Goal: Information Seeking & Learning: Compare options

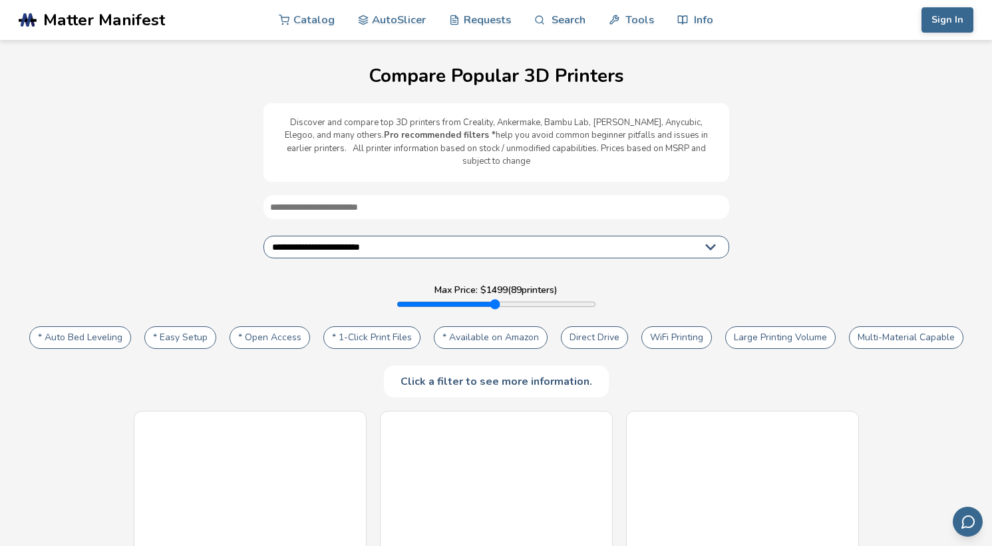
select select "**********"
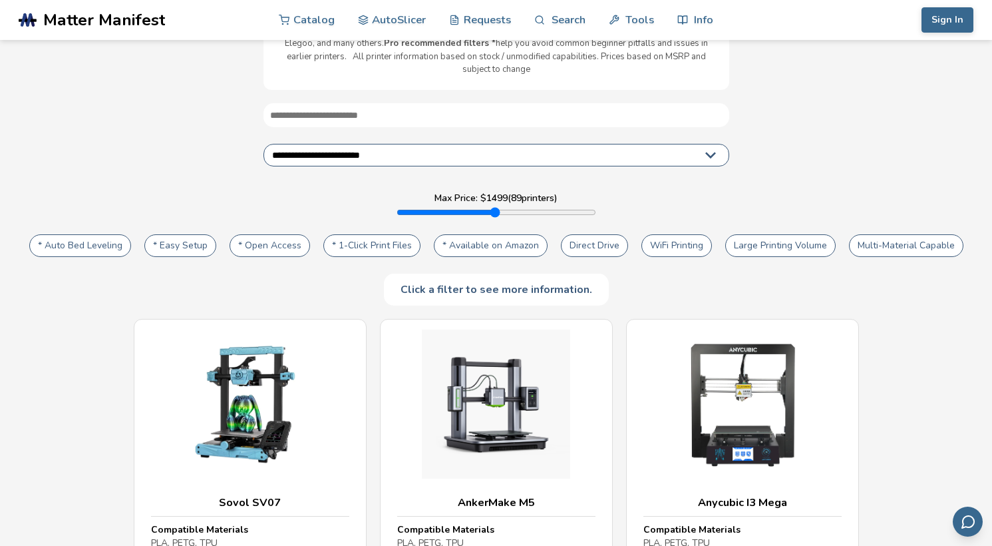
scroll to position [102, 0]
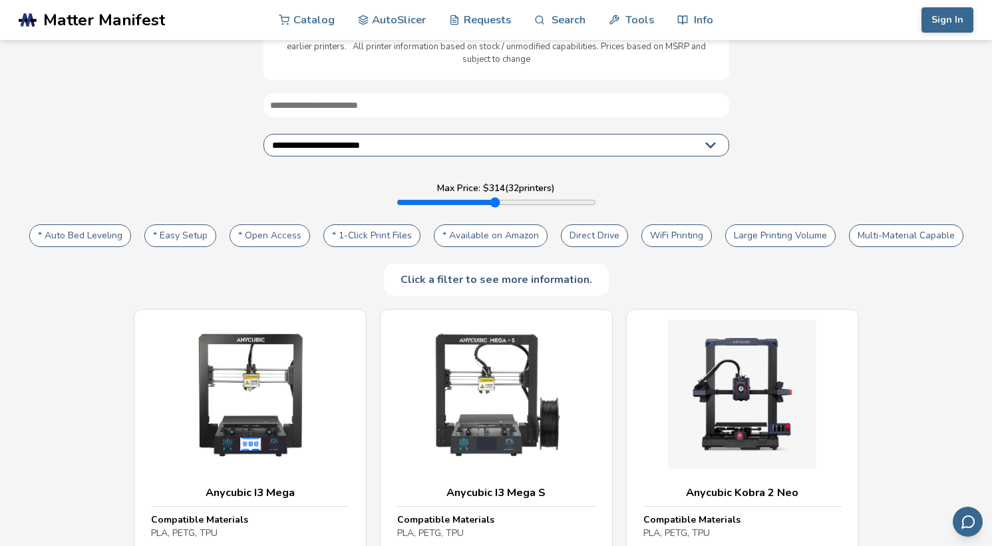
type input "***"
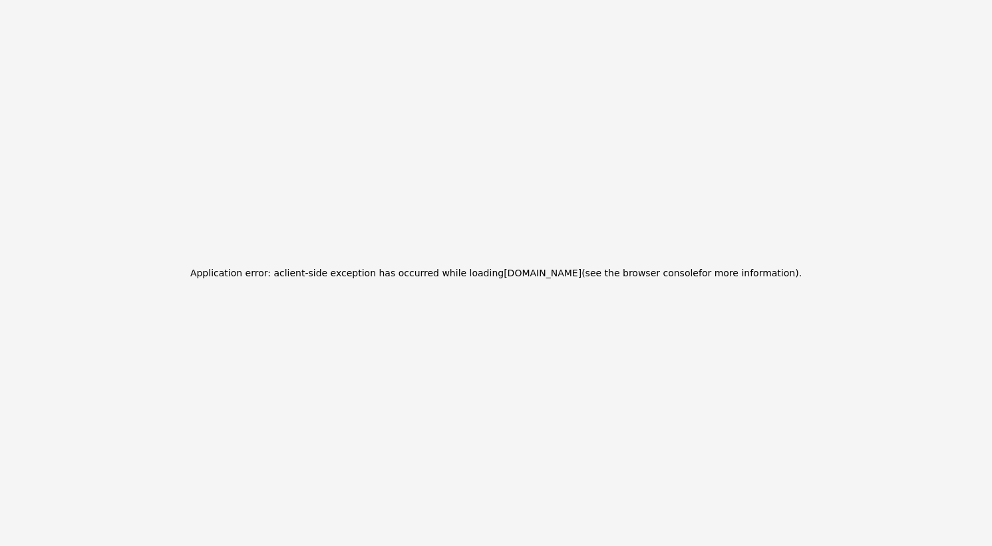
drag, startPoint x: 587, startPoint y: 188, endPoint x: 426, endPoint y: 198, distance: 161.3
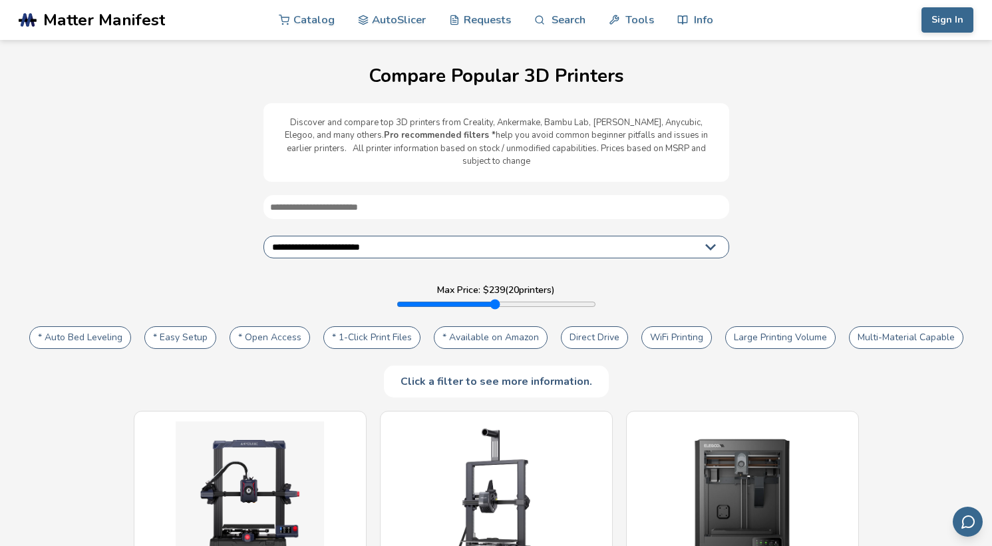
select select "**********"
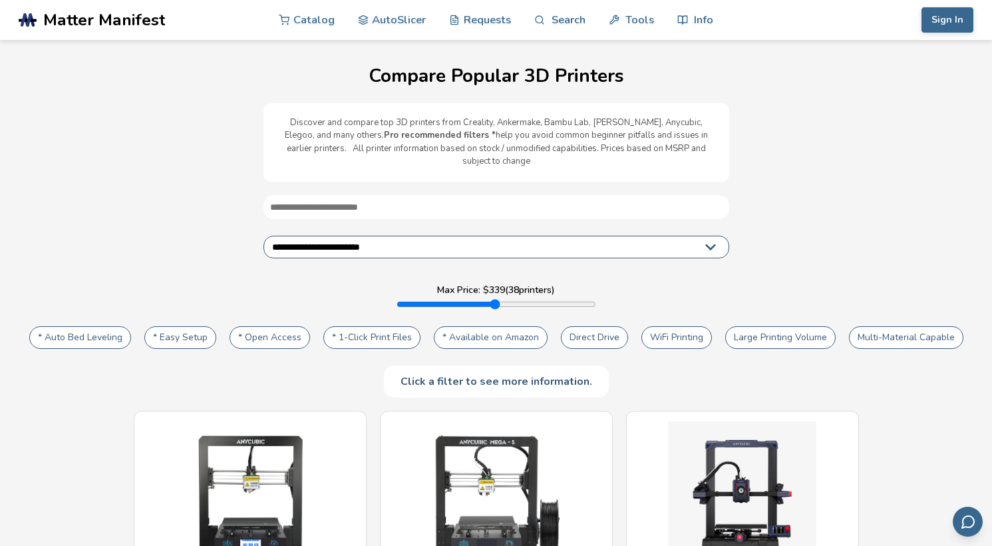
drag, startPoint x: 417, startPoint y: 293, endPoint x: 429, endPoint y: 293, distance: 12.6
type input "***"
click at [429, 299] on input "range" at bounding box center [497, 304] width 200 height 11
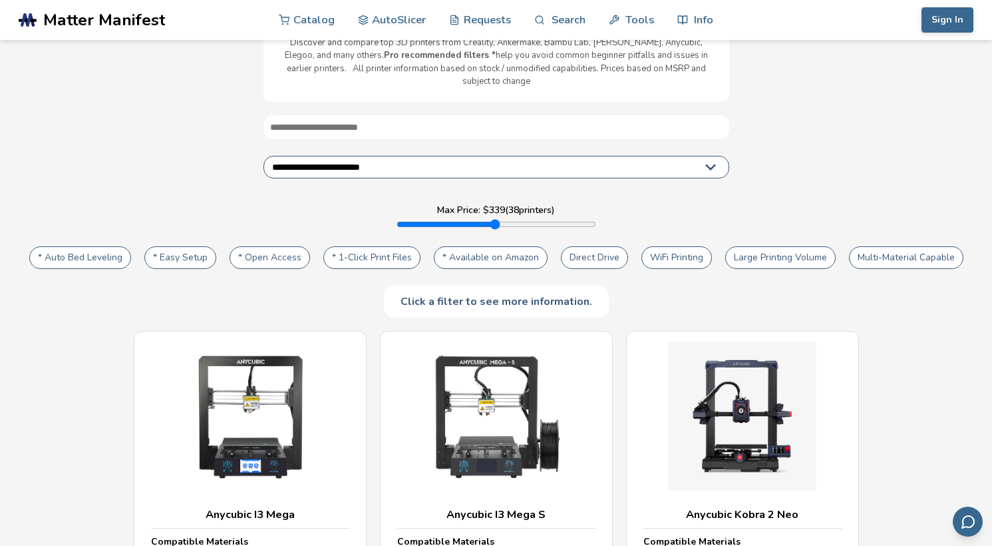
scroll to position [83, 0]
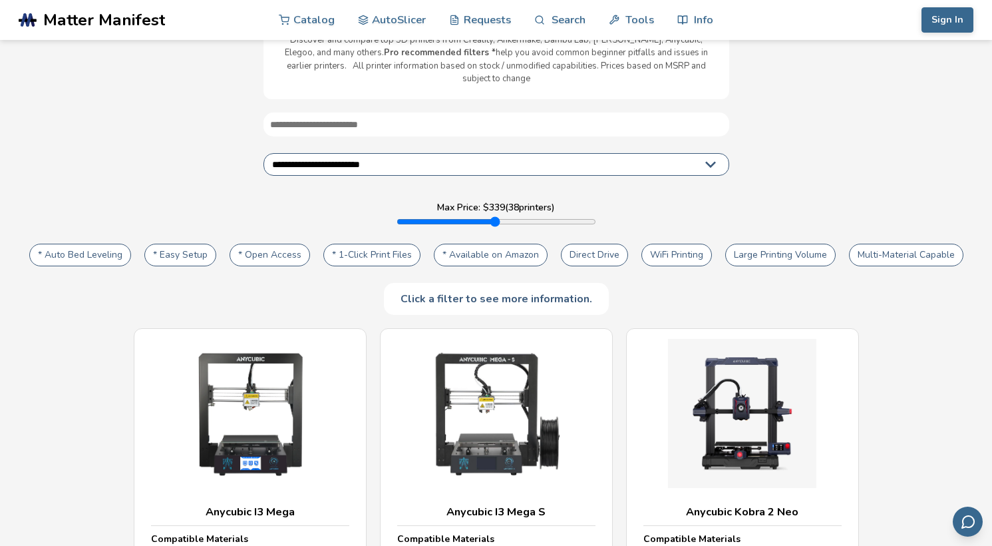
click at [652, 244] on button "WiFi Printing" at bounding box center [676, 255] width 71 height 23
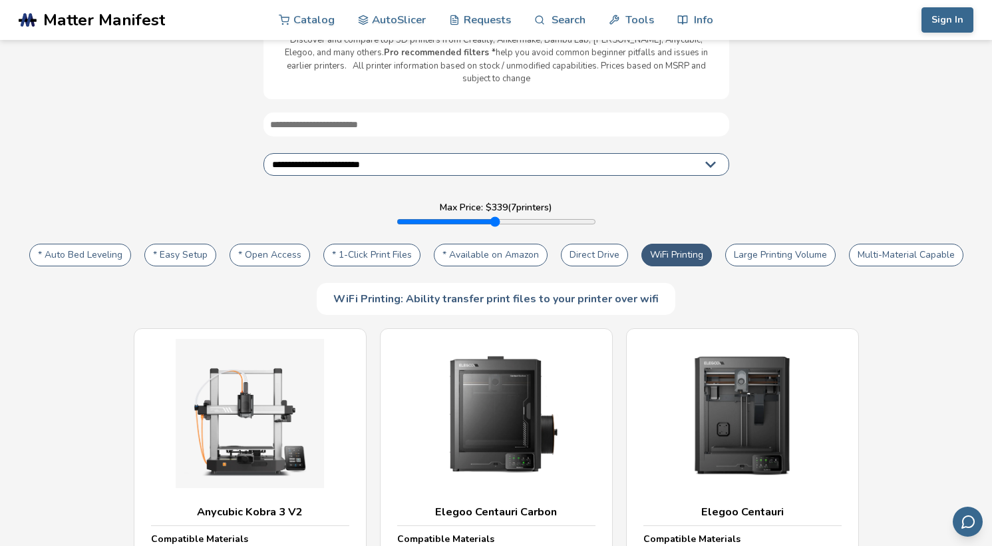
click at [644, 244] on button "WiFi Printing" at bounding box center [676, 255] width 71 height 23
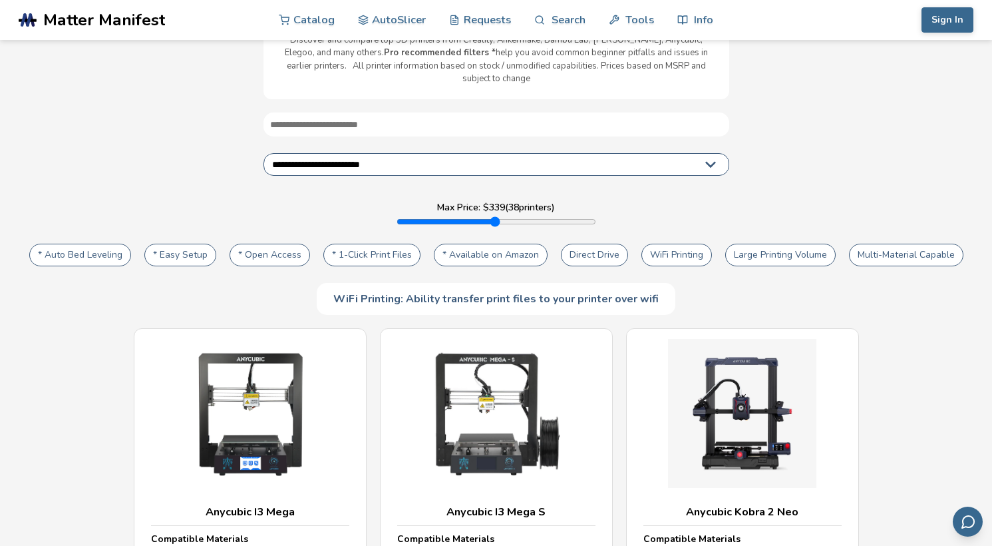
click at [644, 244] on button "WiFi Printing" at bounding box center [676, 255] width 71 height 23
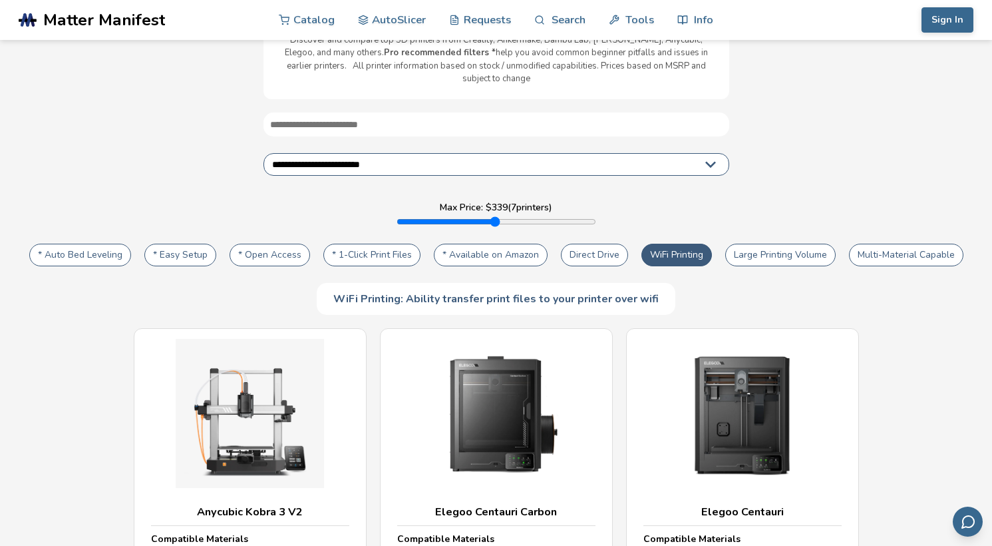
click at [644, 244] on button "WiFi Printing" at bounding box center [676, 255] width 71 height 23
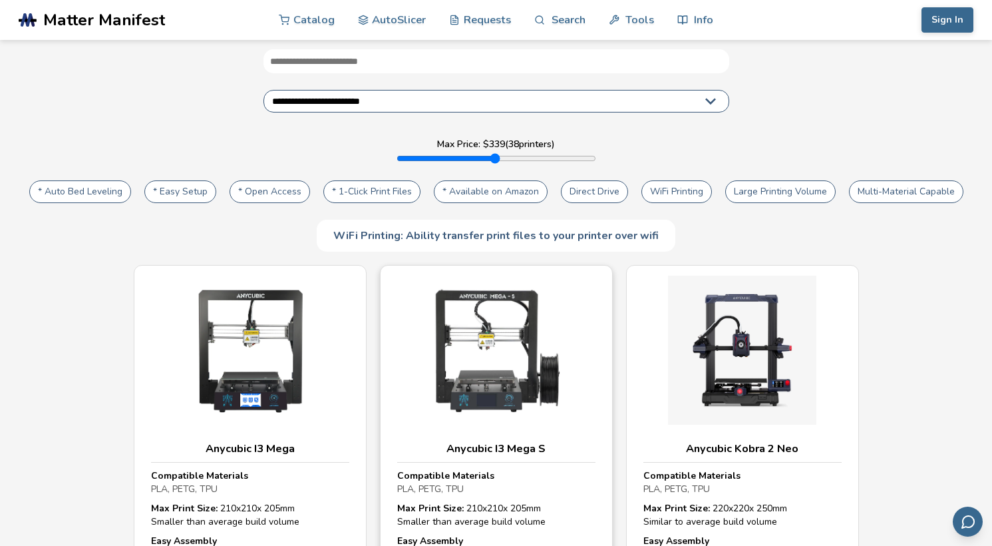
scroll to position [142, 0]
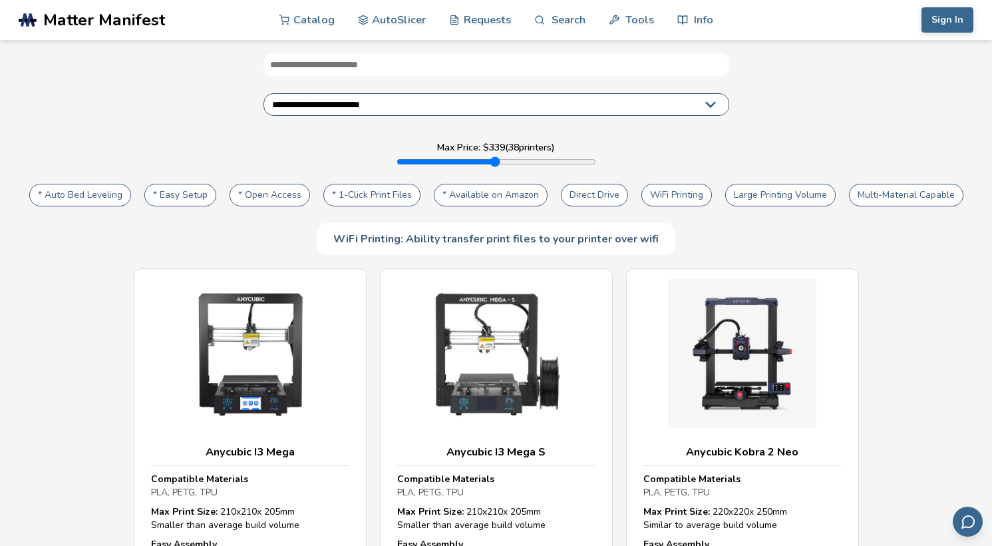
click at [203, 188] on button "* Easy Setup" at bounding box center [180, 195] width 72 height 23
click at [203, 187] on button "* Easy Setup" at bounding box center [180, 195] width 72 height 23
click at [202, 187] on button "* Easy Setup" at bounding box center [180, 195] width 72 height 23
click at [104, 184] on button "* Auto Bed Leveling" at bounding box center [80, 195] width 102 height 23
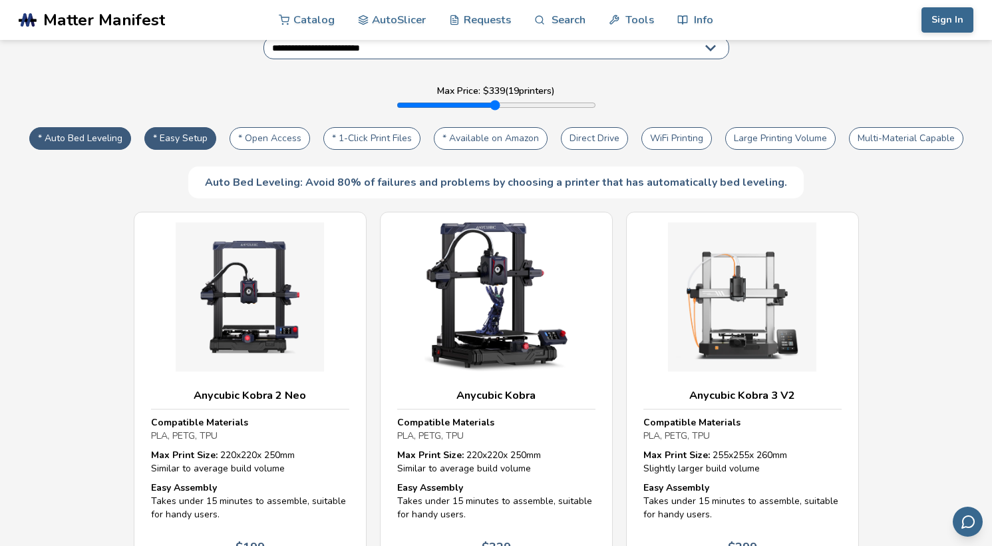
scroll to position [183, 0]
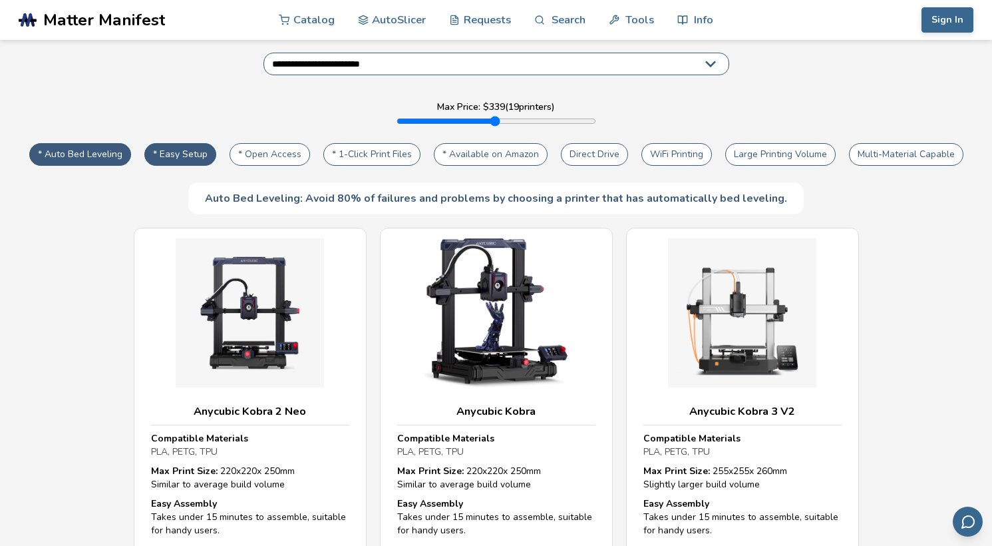
click at [657, 143] on button "WiFi Printing" at bounding box center [676, 154] width 71 height 23
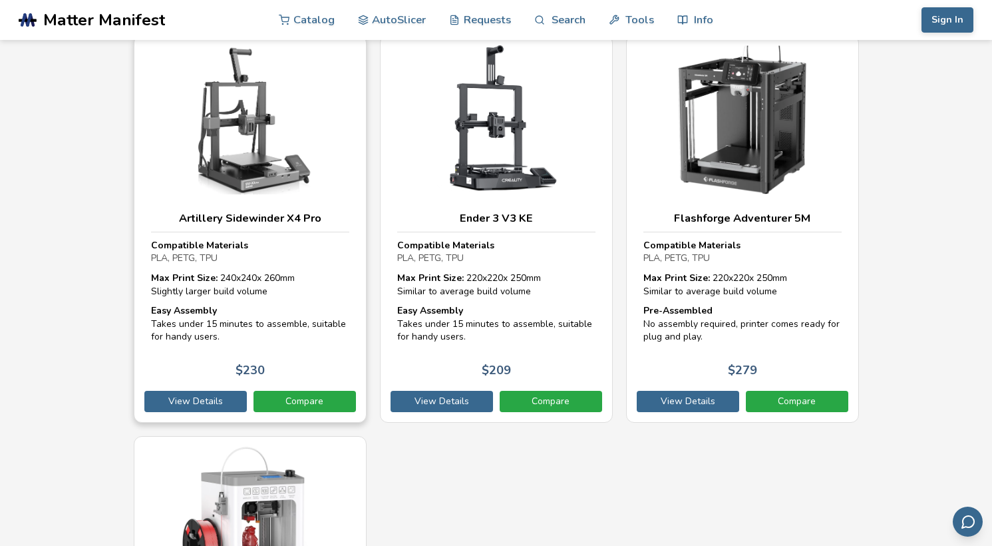
scroll to position [743, 0]
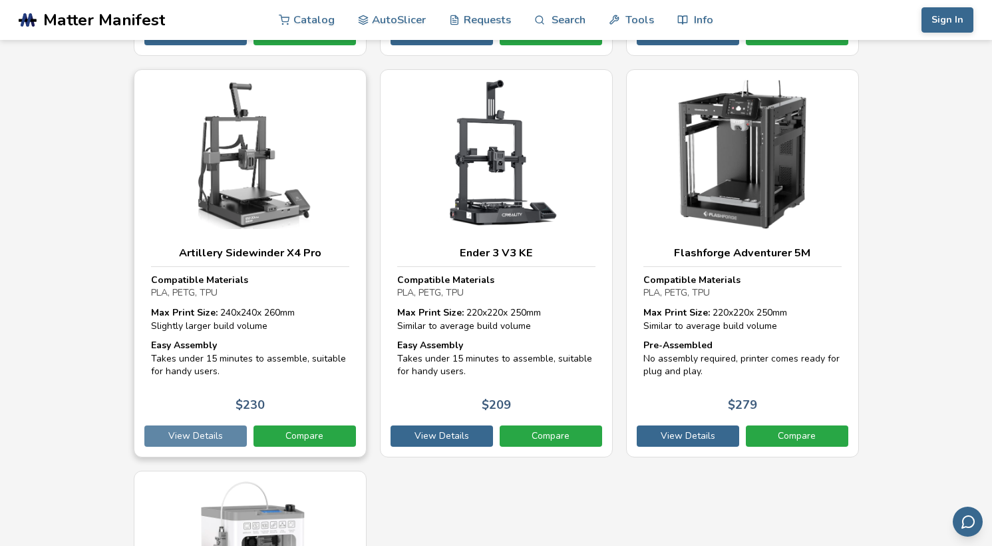
click at [200, 425] on link "View Details" at bounding box center [195, 435] width 102 height 21
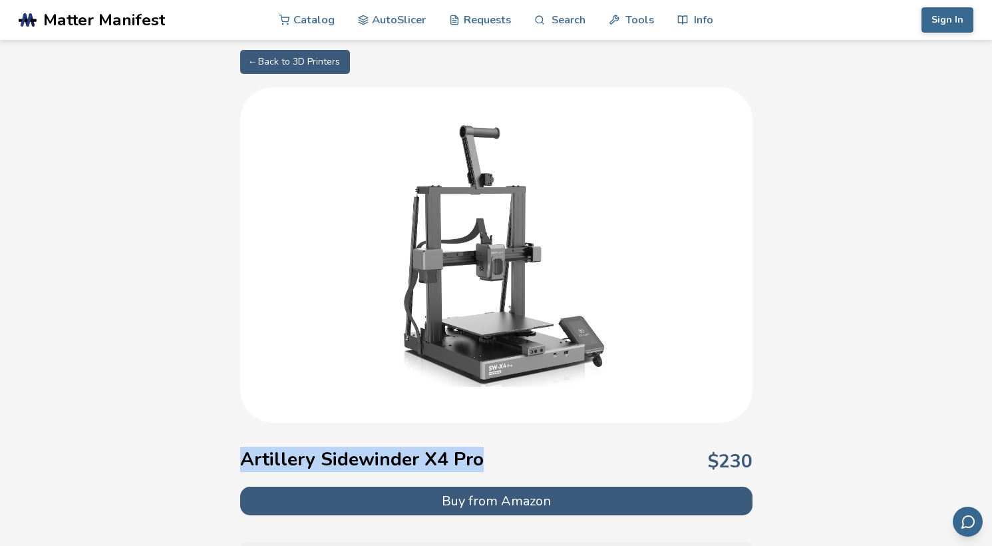
drag, startPoint x: 238, startPoint y: 455, endPoint x: 488, endPoint y: 458, distance: 250.8
copy h1 "Artillery Sidewinder X4 Pro"
select select "**********"
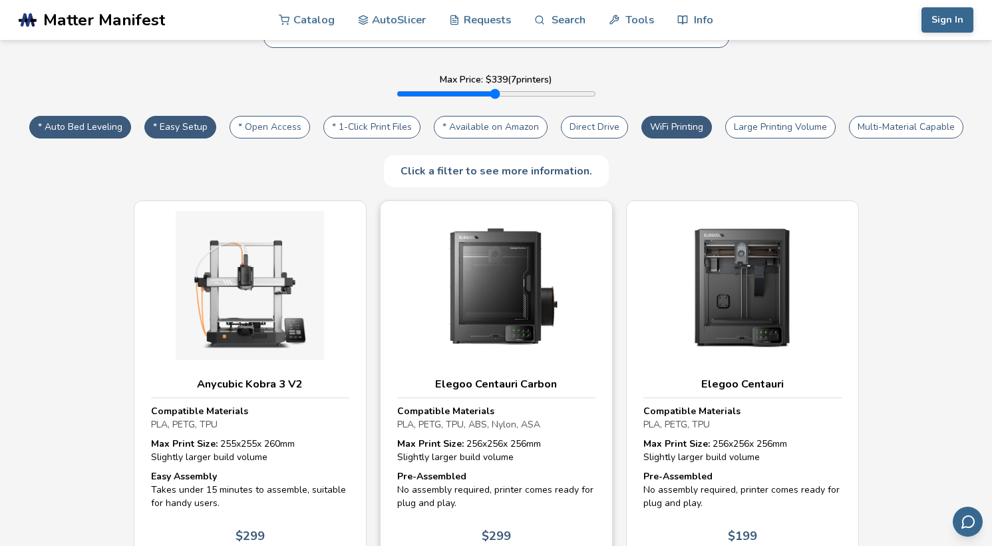
scroll to position [178, 0]
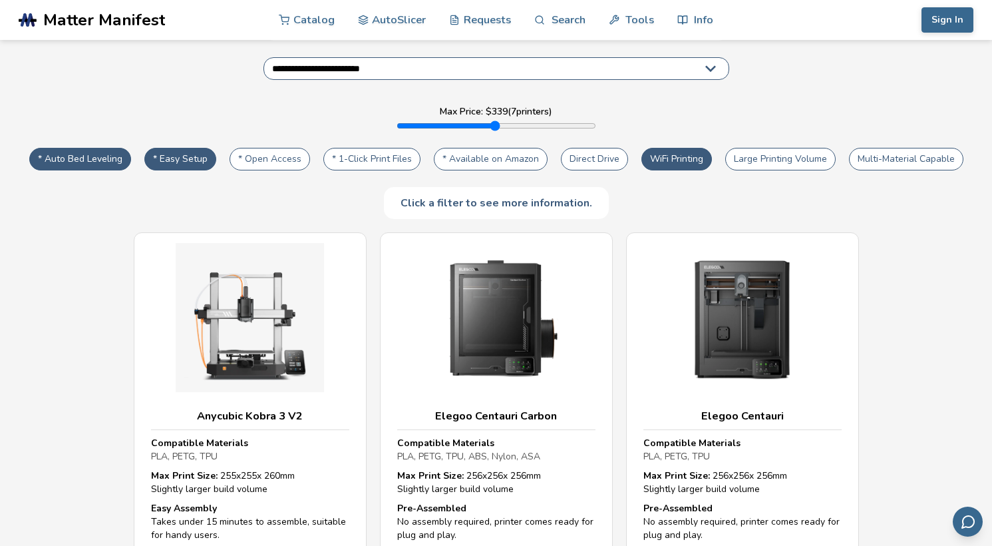
click at [663, 148] on button "WiFi Printing" at bounding box center [676, 159] width 71 height 23
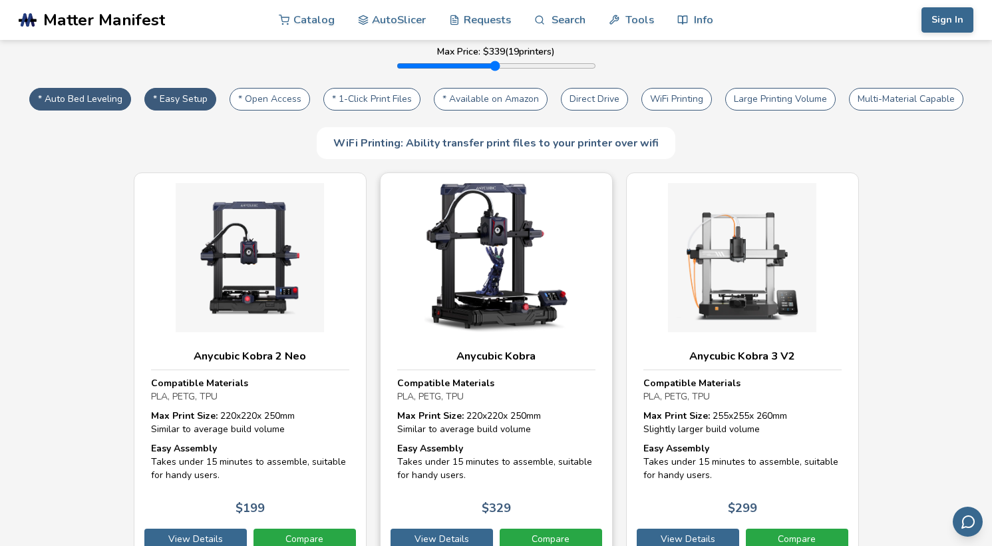
scroll to position [134, 0]
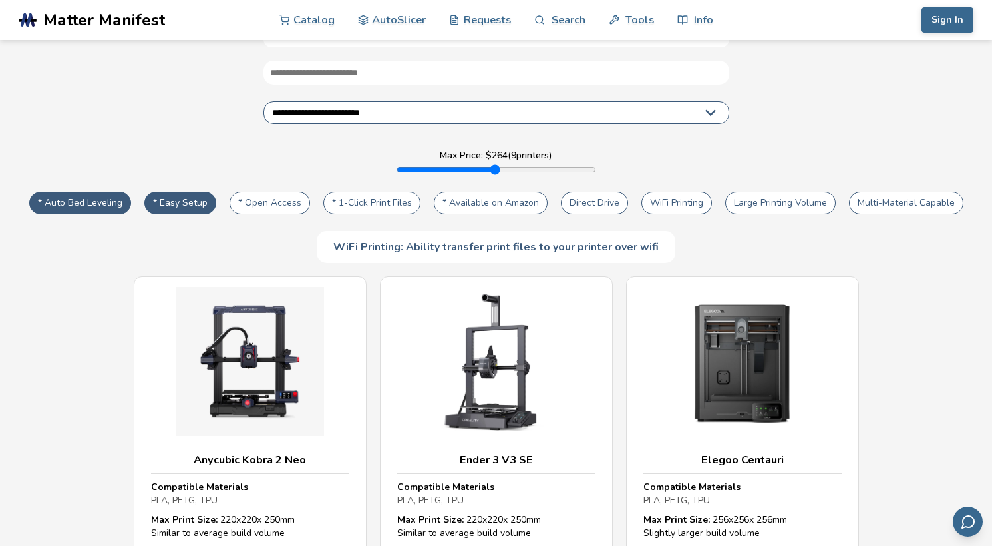
drag, startPoint x: 427, startPoint y: 155, endPoint x: 419, endPoint y: 155, distance: 8.0
click at [419, 164] on input "range" at bounding box center [497, 169] width 200 height 11
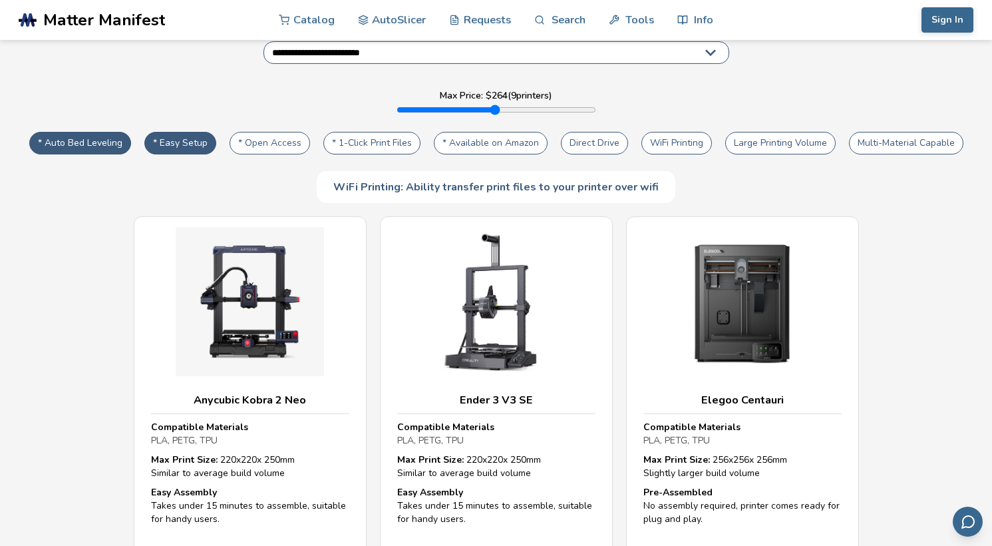
scroll to position [140, 0]
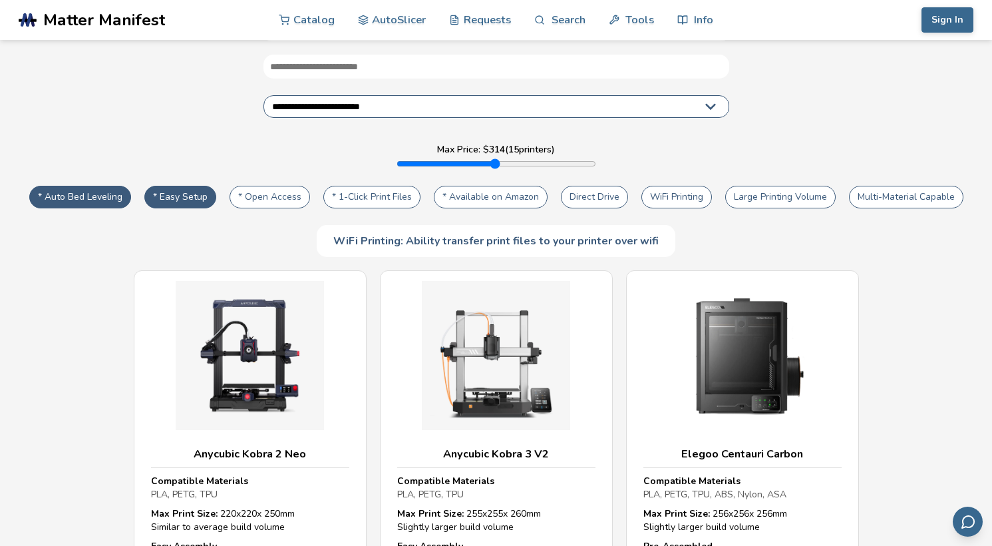
drag, startPoint x: 417, startPoint y: 153, endPoint x: 426, endPoint y: 154, distance: 9.3
click at [426, 158] on input "range" at bounding box center [497, 163] width 200 height 11
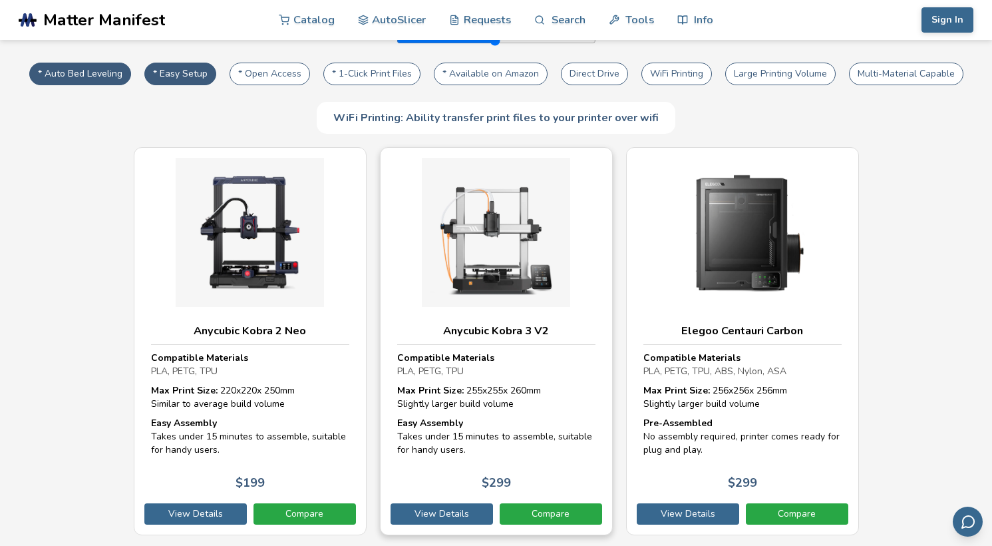
scroll to position [268, 0]
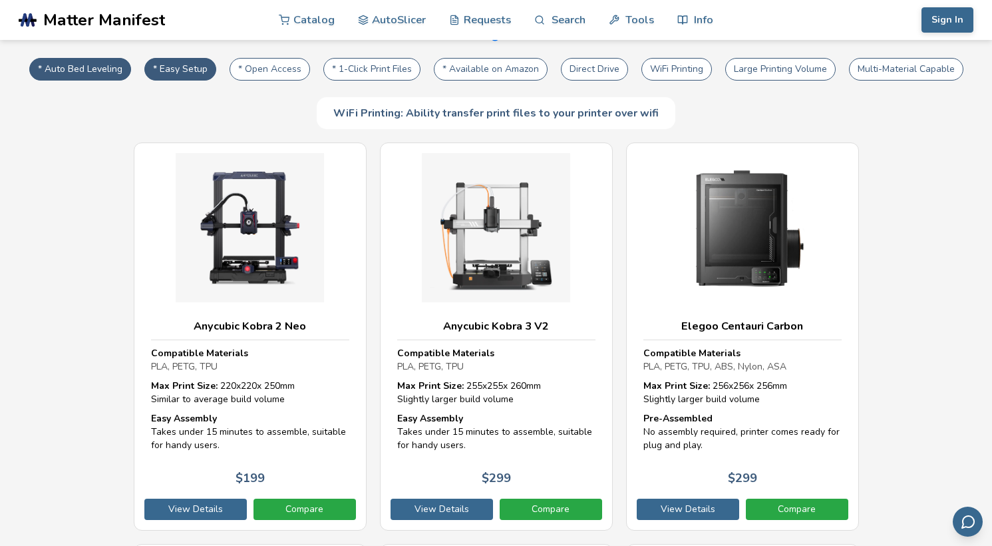
click at [758, 64] on button "Large Printing Volume" at bounding box center [780, 69] width 110 height 23
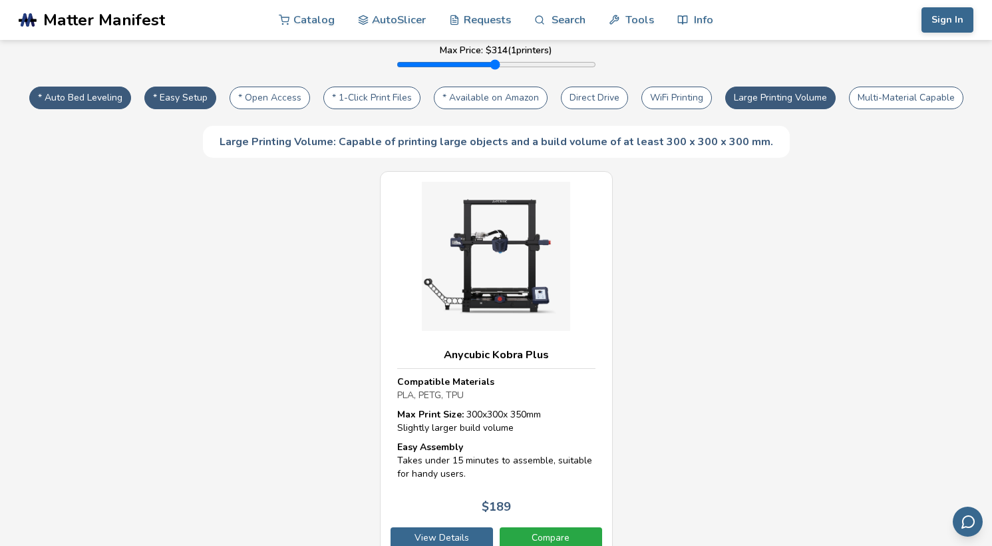
click at [655, 96] on button "WiFi Printing" at bounding box center [676, 97] width 71 height 23
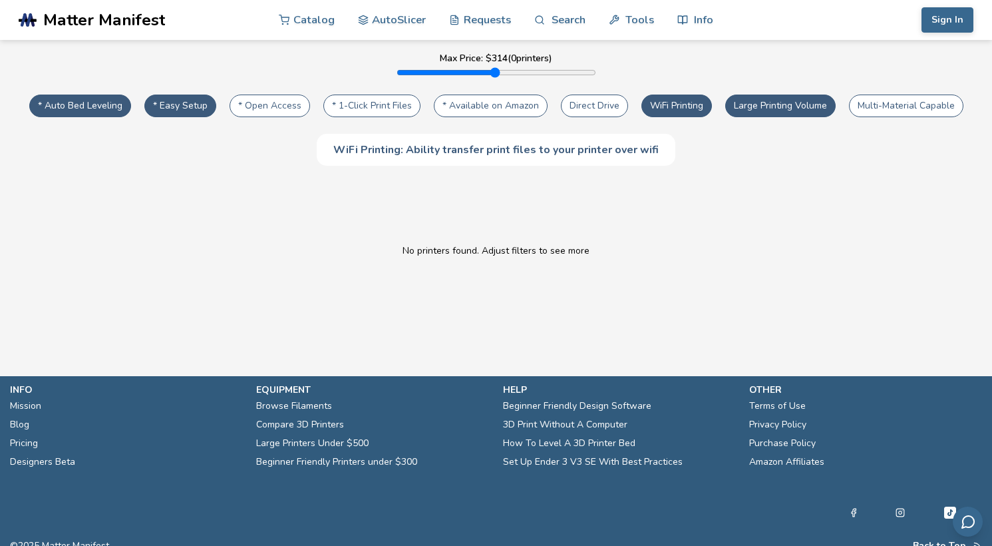
click at [664, 96] on button "WiFi Printing" at bounding box center [676, 105] width 71 height 23
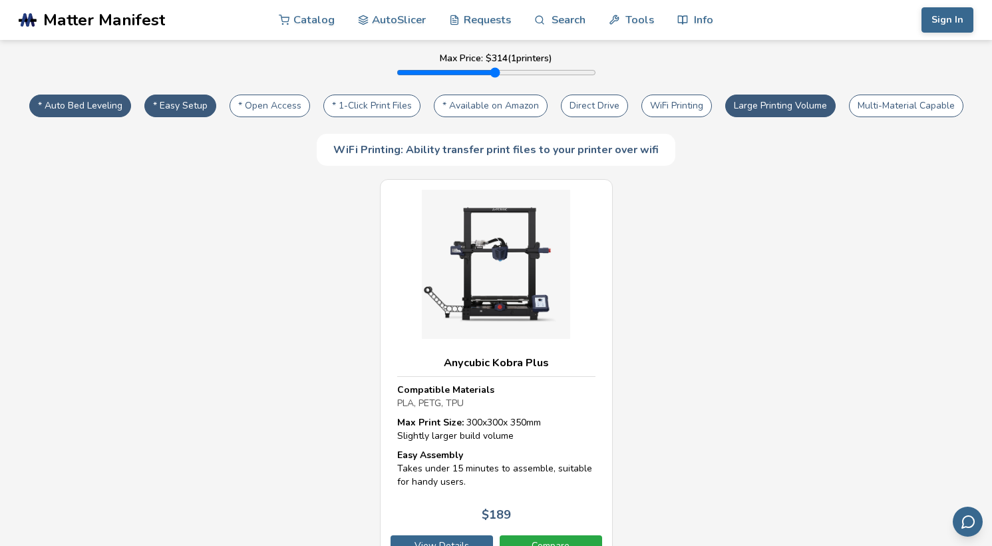
click at [743, 94] on button "Large Printing Volume" at bounding box center [780, 105] width 110 height 23
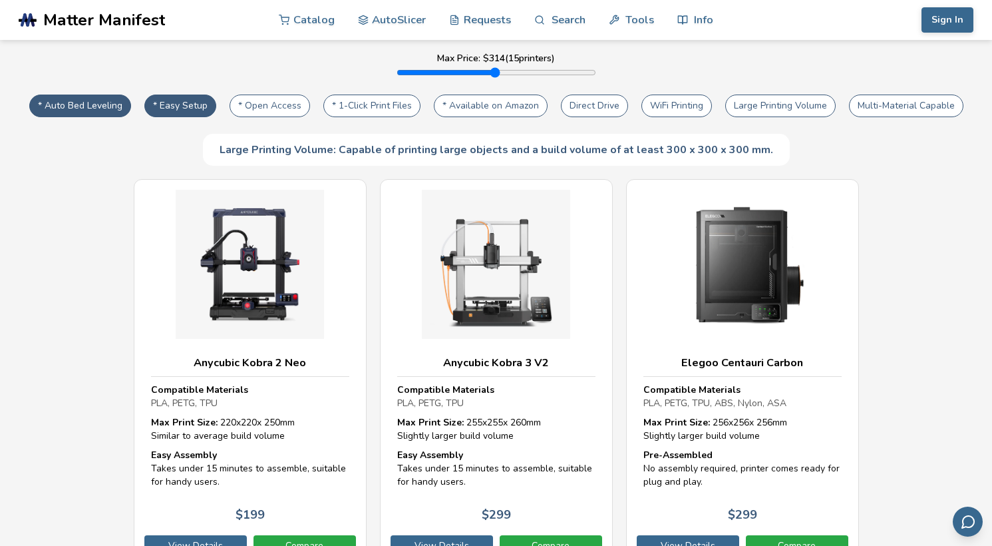
click at [693, 94] on button "WiFi Printing" at bounding box center [676, 105] width 71 height 23
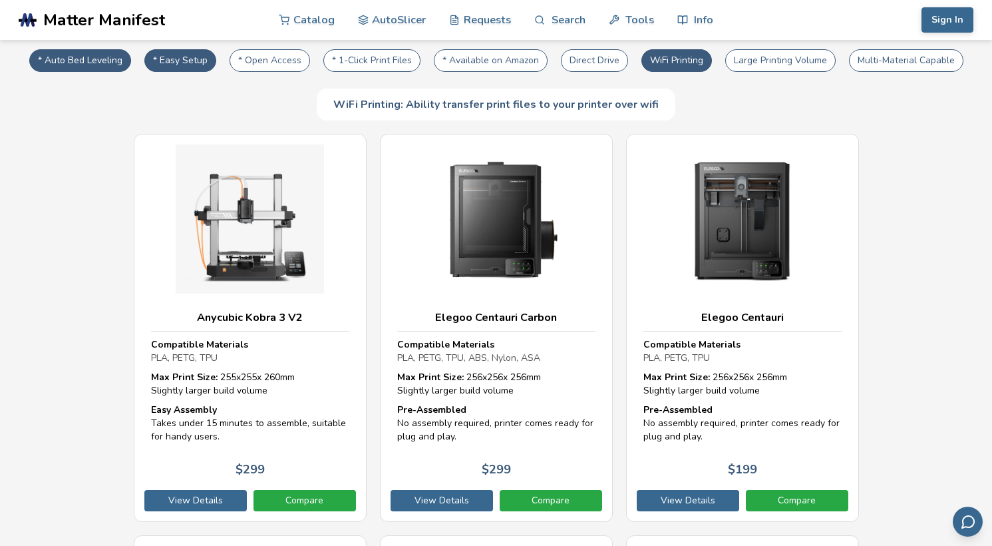
scroll to position [146, 0]
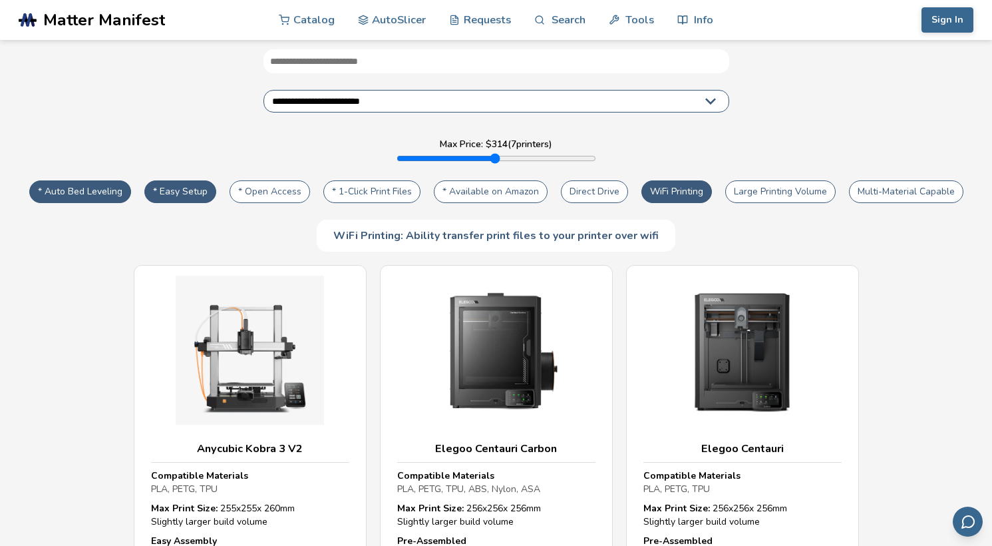
click at [661, 180] on button "WiFi Printing" at bounding box center [676, 191] width 71 height 23
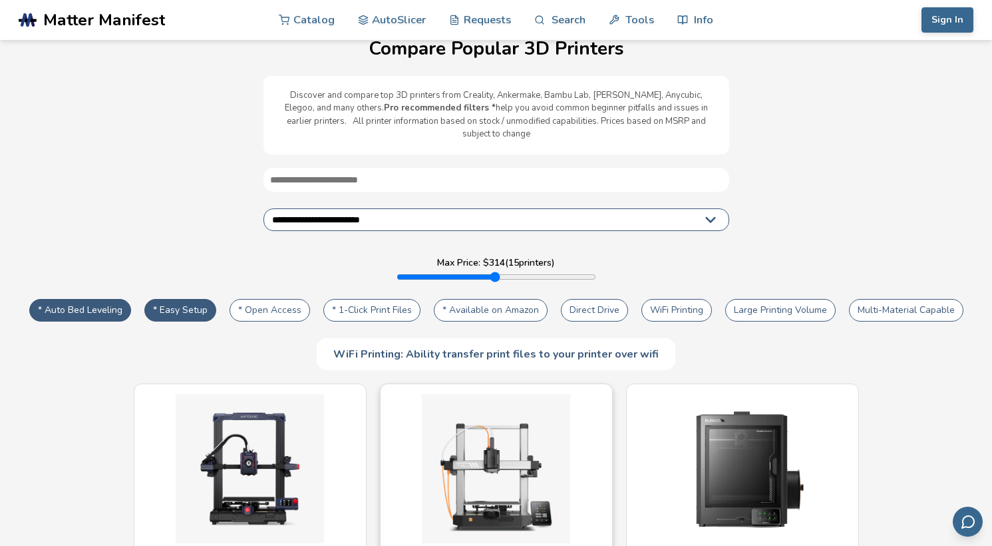
scroll to position [12, 0]
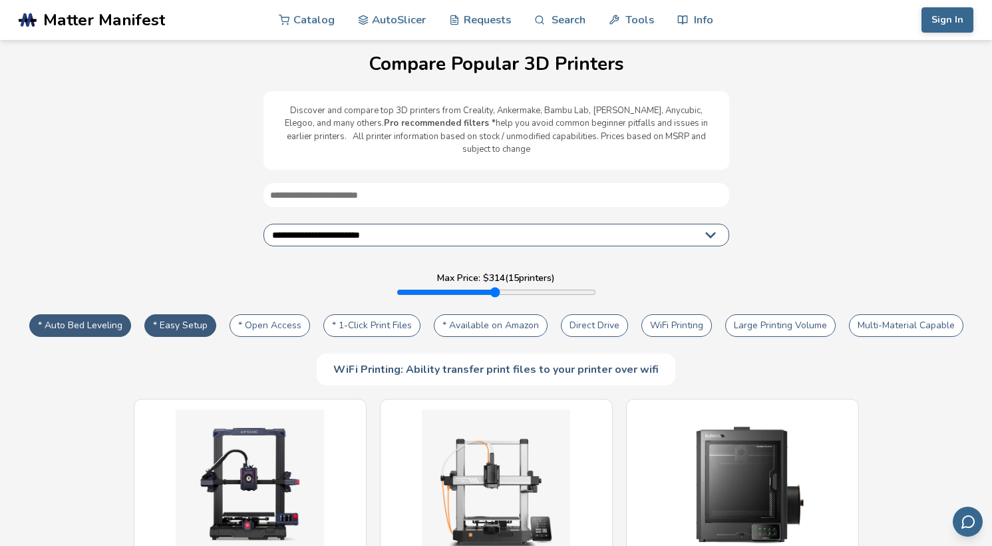
click at [739, 314] on button "Large Printing Volume" at bounding box center [780, 325] width 110 height 23
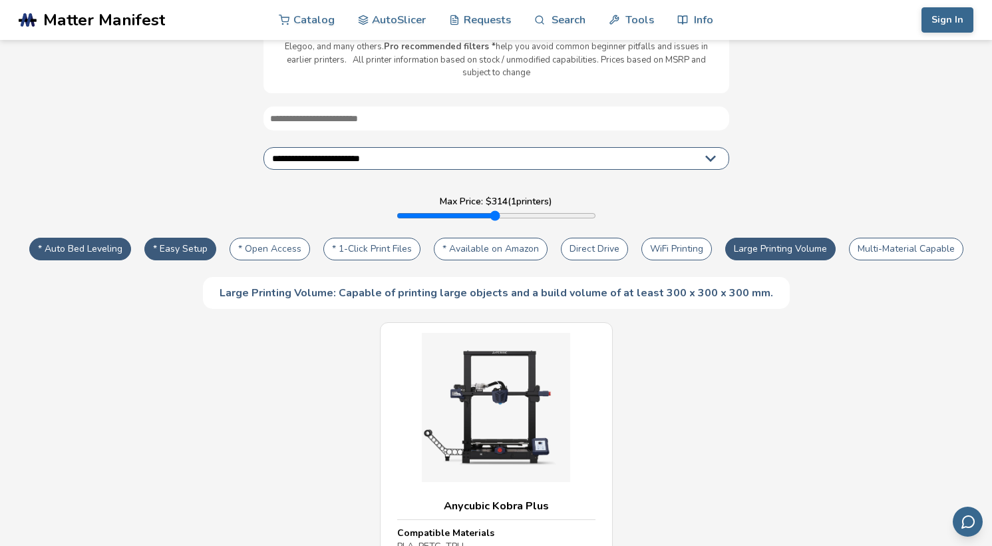
scroll to position [109, 0]
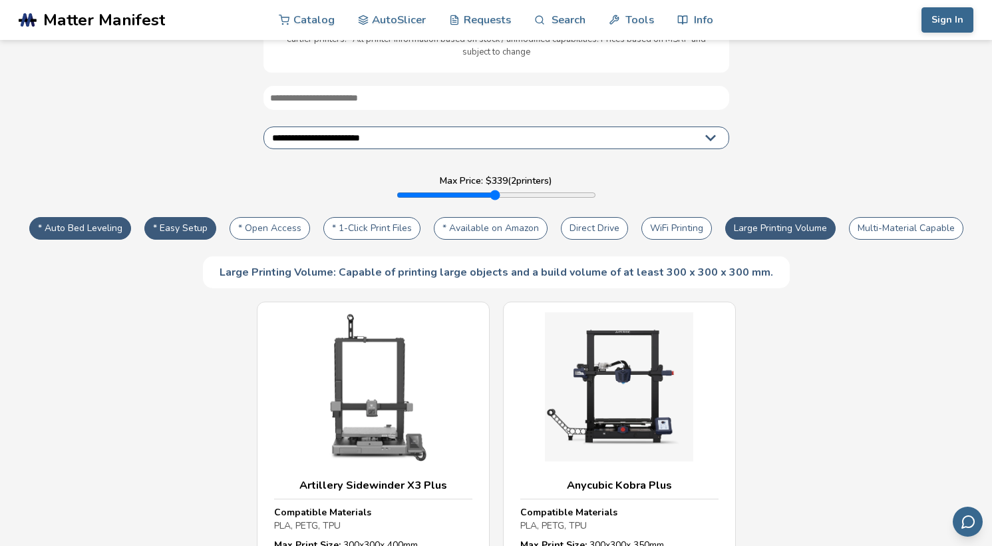
type input "***"
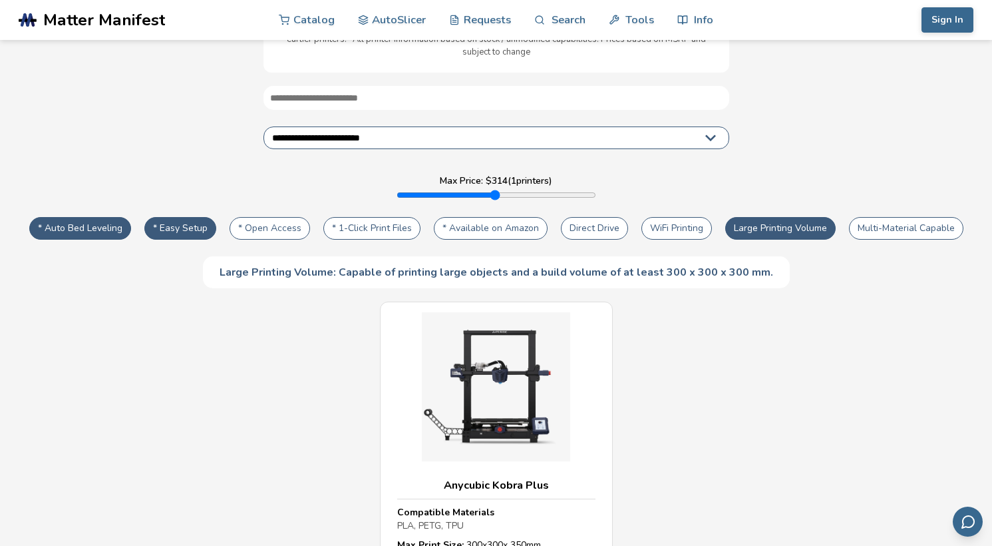
drag, startPoint x: 498, startPoint y: 179, endPoint x: 426, endPoint y: 179, distance: 71.2
click at [426, 190] on input "range" at bounding box center [497, 195] width 200 height 11
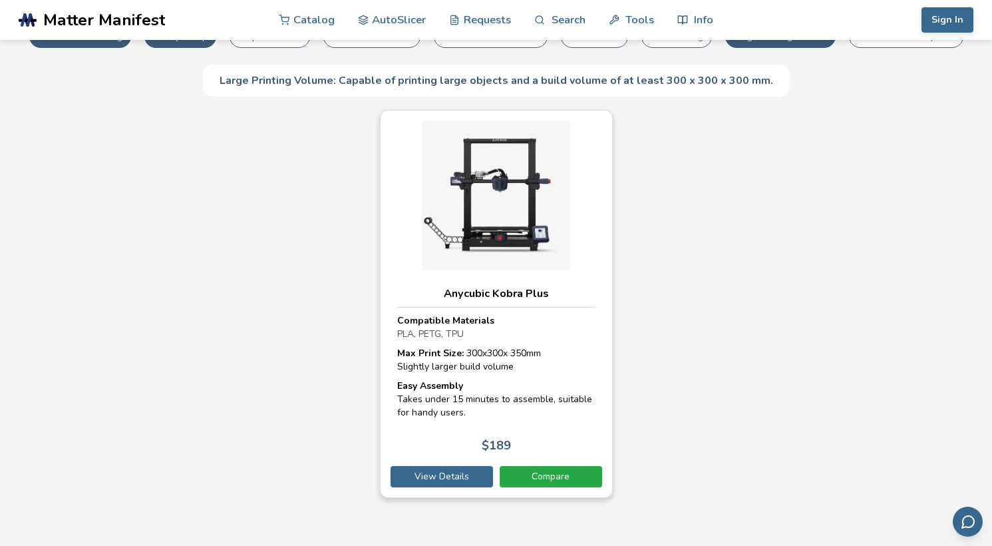
scroll to position [306, 0]
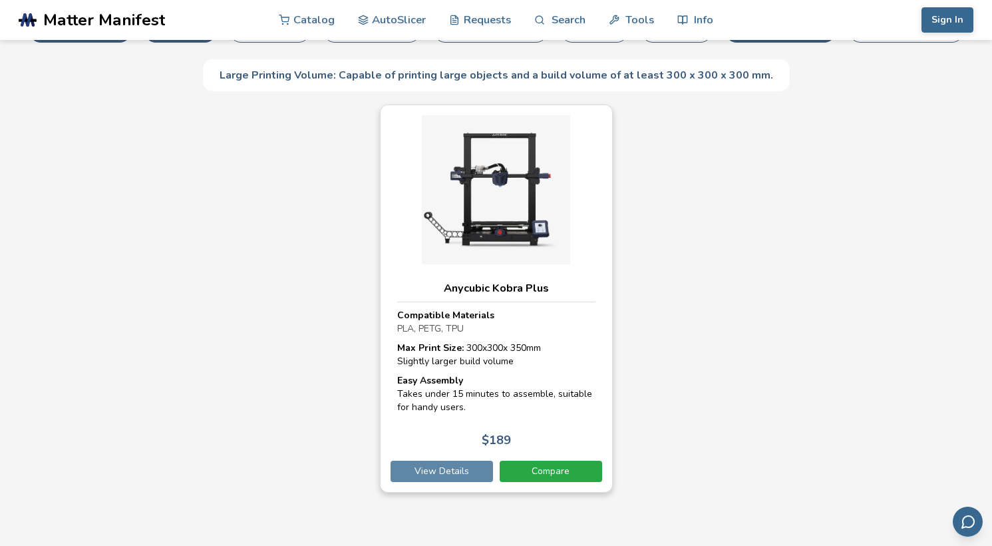
click at [464, 460] on link "View Details" at bounding box center [442, 470] width 102 height 21
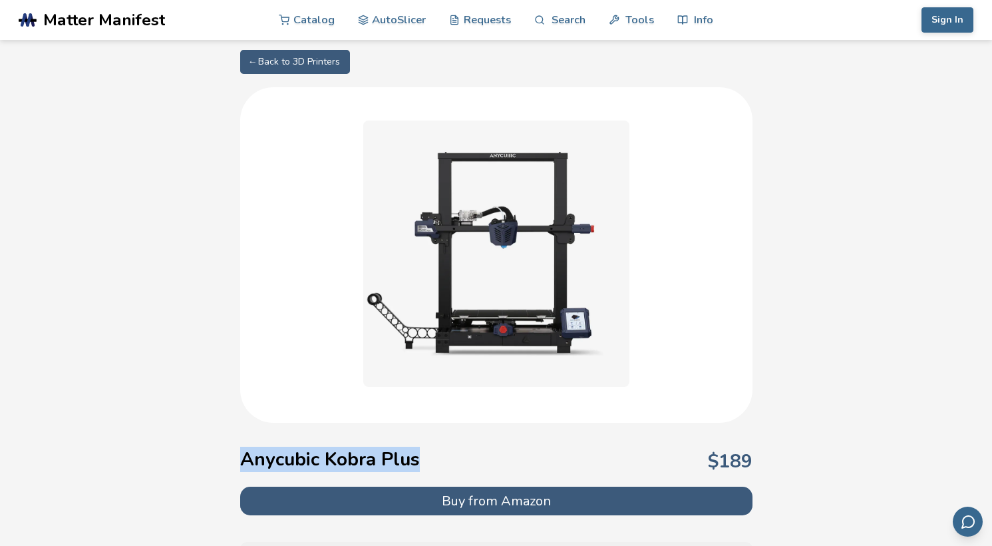
drag, startPoint x: 238, startPoint y: 461, endPoint x: 439, endPoint y: 454, distance: 201.0
copy h1 "Anycubic Kobra Plus"
click at [271, 65] on link "← Back to 3D Printers" at bounding box center [295, 62] width 110 height 24
select select "**********"
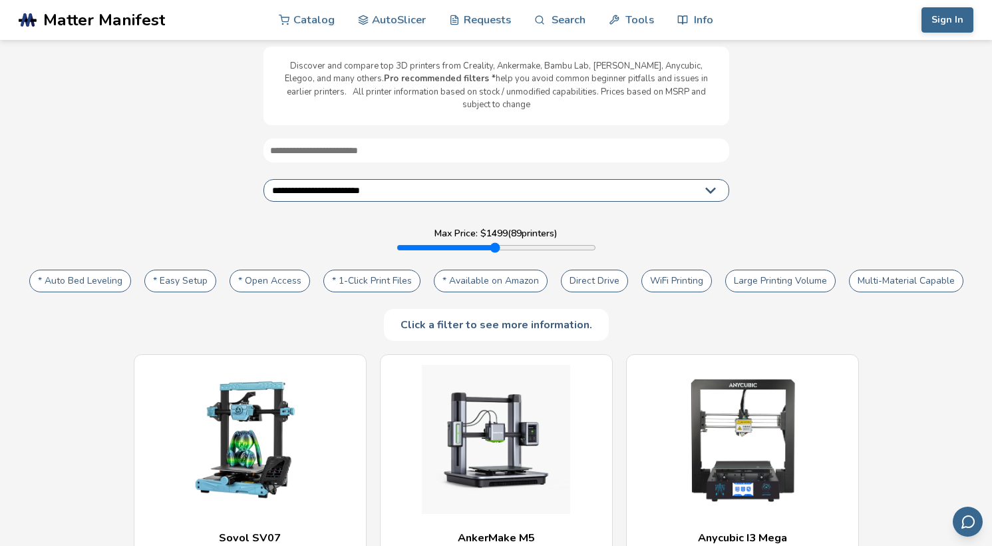
scroll to position [58, 0]
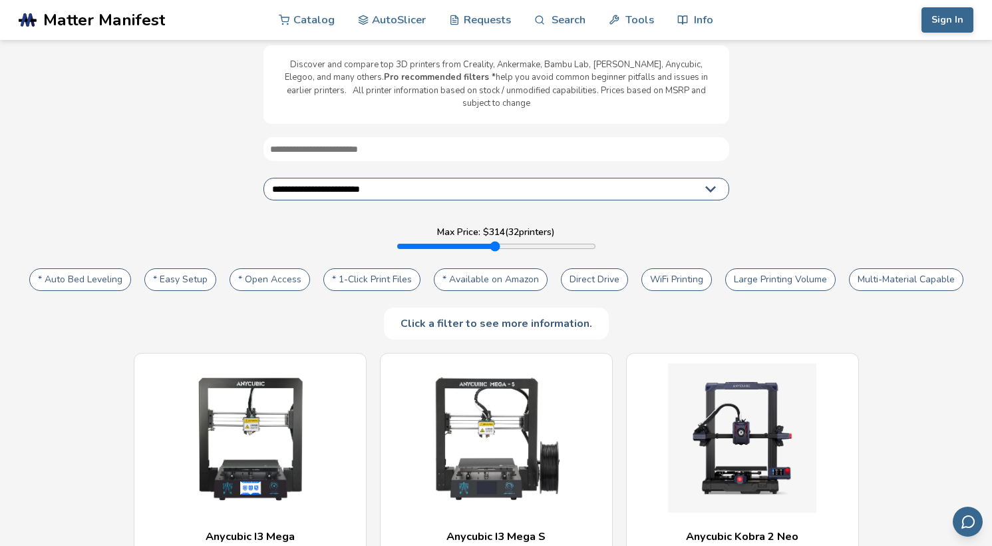
drag, startPoint x: 552, startPoint y: 235, endPoint x: 426, endPoint y: 235, distance: 126.4
type input "***"
click at [426, 241] on input "range" at bounding box center [497, 246] width 200 height 11
click at [171, 268] on button "* Easy Setup" at bounding box center [180, 279] width 72 height 23
click at [115, 268] on button "* Auto Bed Leveling" at bounding box center [80, 279] width 102 height 23
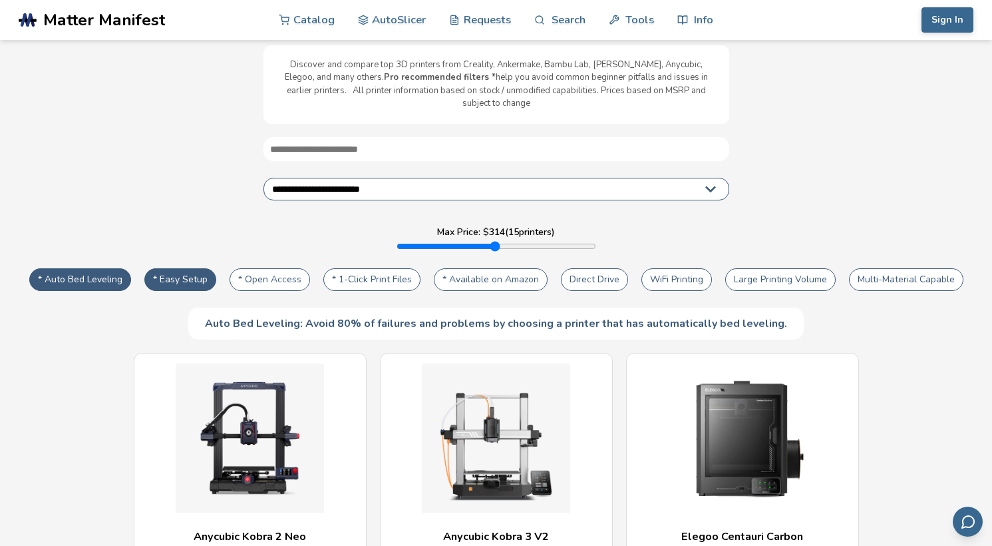
click at [180, 269] on button "* Easy Setup" at bounding box center [180, 279] width 72 height 23
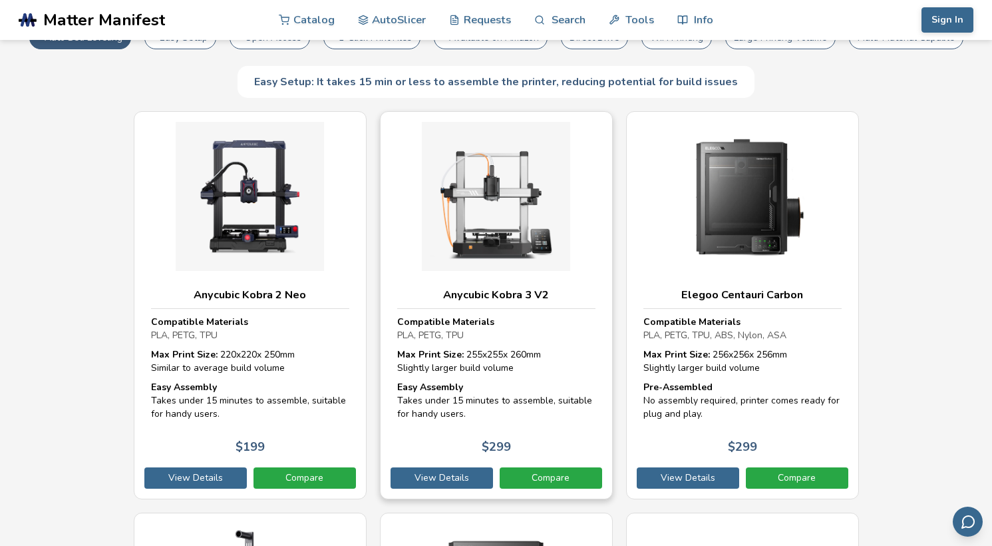
scroll to position [307, 0]
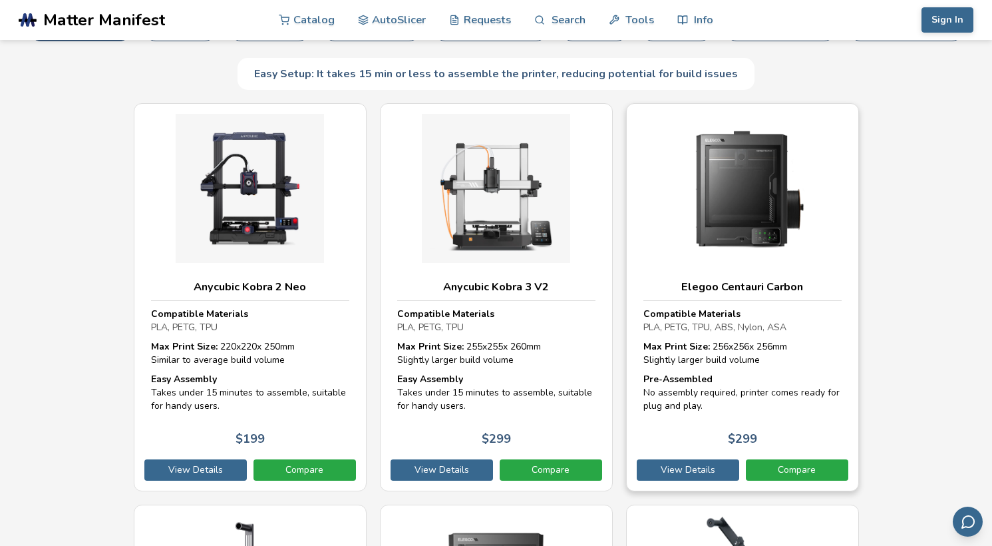
click at [683, 280] on h3 "Elegoo Centauri Carbon" at bounding box center [742, 286] width 198 height 13
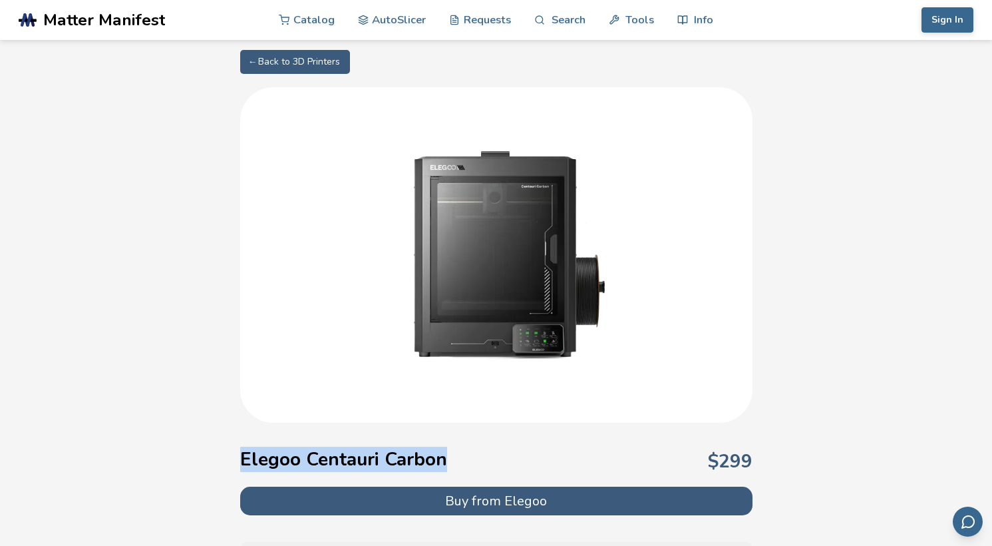
drag, startPoint x: 240, startPoint y: 462, endPoint x: 492, endPoint y: 451, distance: 252.4
click at [492, 451] on div "Elegoo Centauri Carbon $ 299" at bounding box center [496, 461] width 512 height 51
copy h1 "Elegoo Centauri Carbon"
select select "**********"
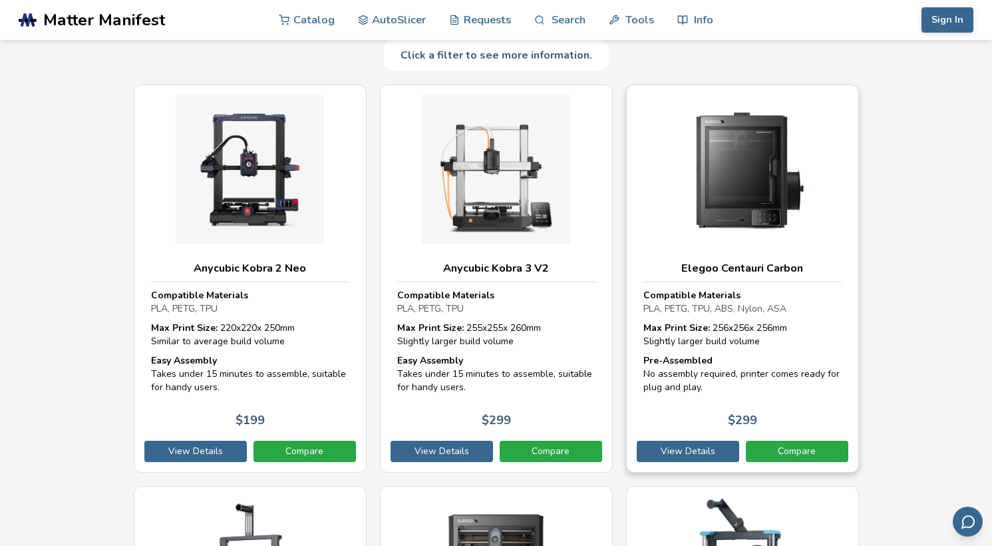
scroll to position [327, 0]
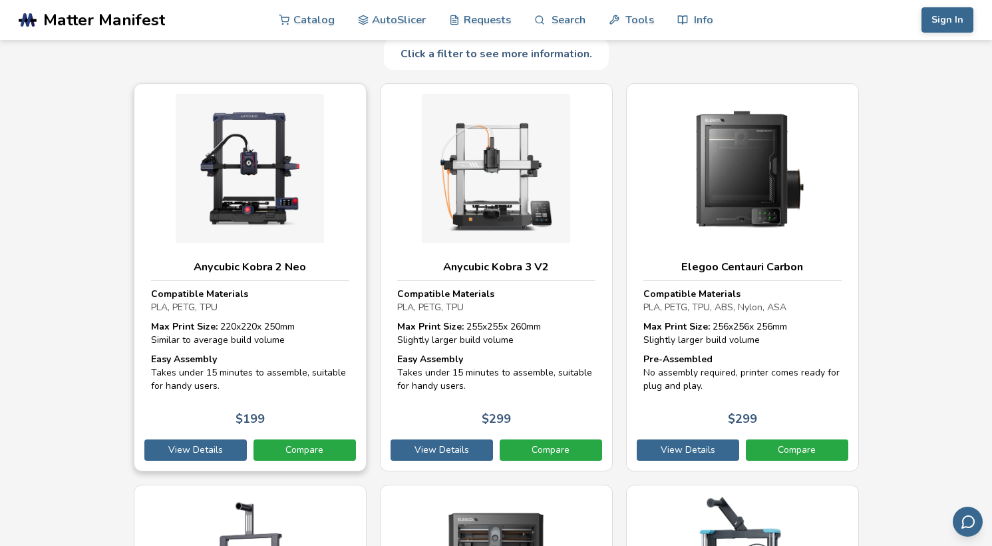
click at [222, 320] on div "Max Print Size: 220 x 220 x 250 mm Similar to average build volume" at bounding box center [250, 333] width 198 height 26
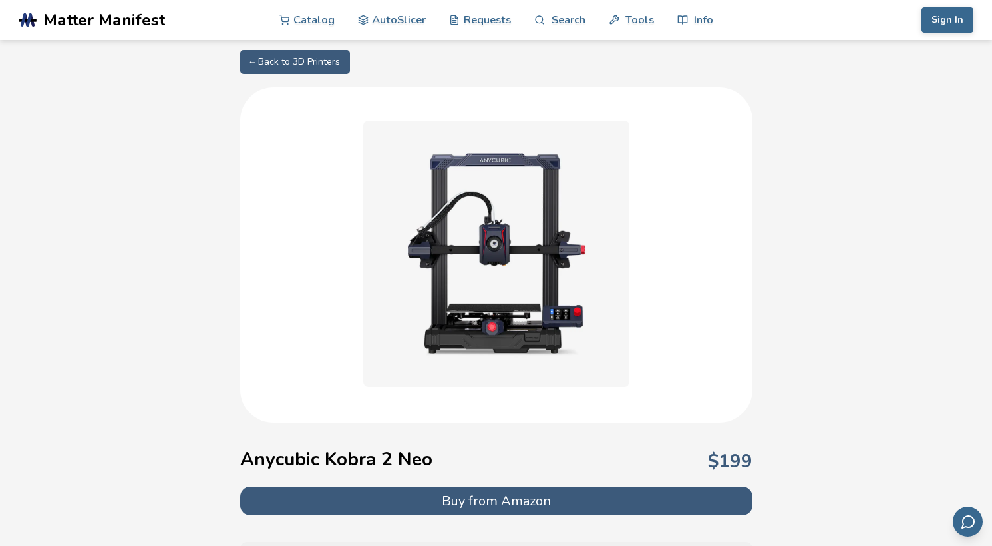
select select "**********"
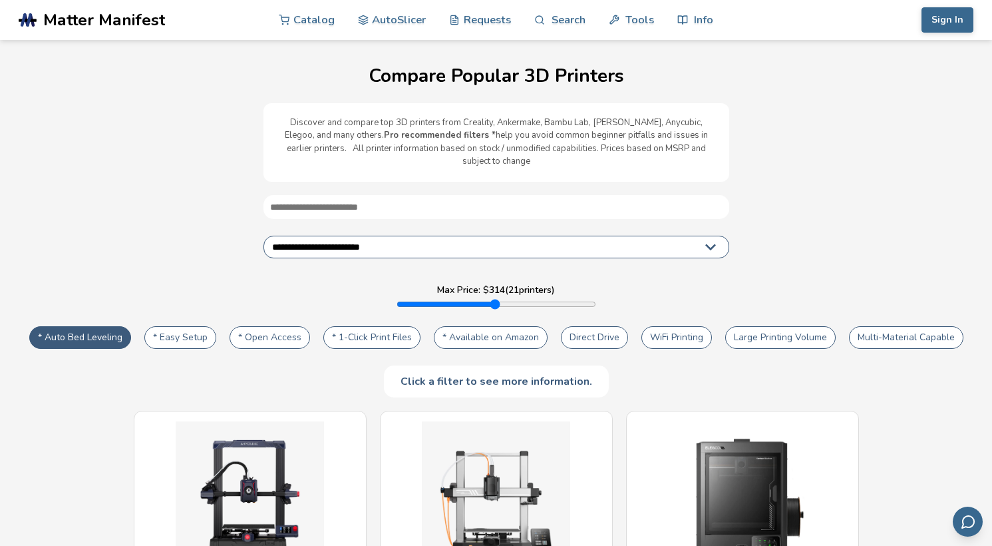
click at [754, 326] on button "Large Printing Volume" at bounding box center [780, 337] width 110 height 23
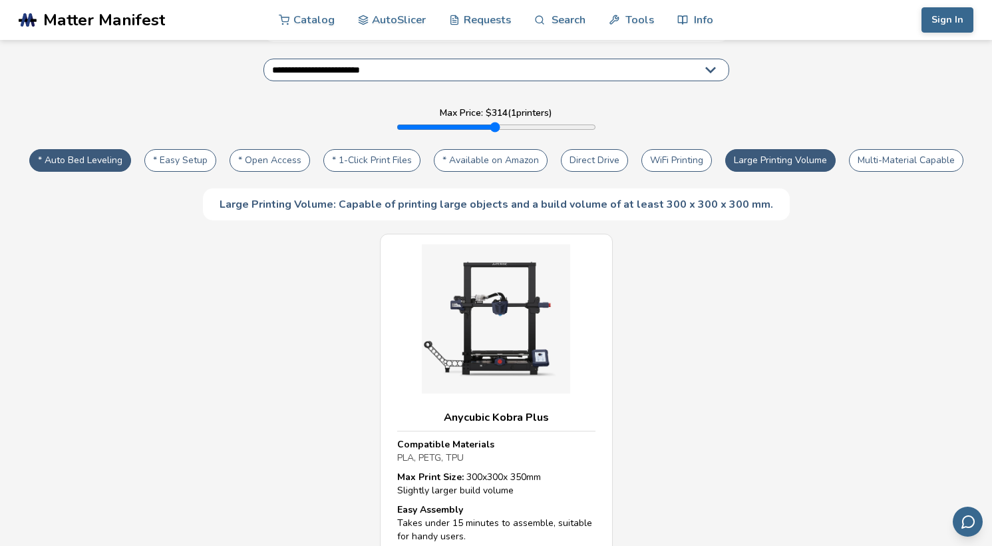
scroll to position [179, 0]
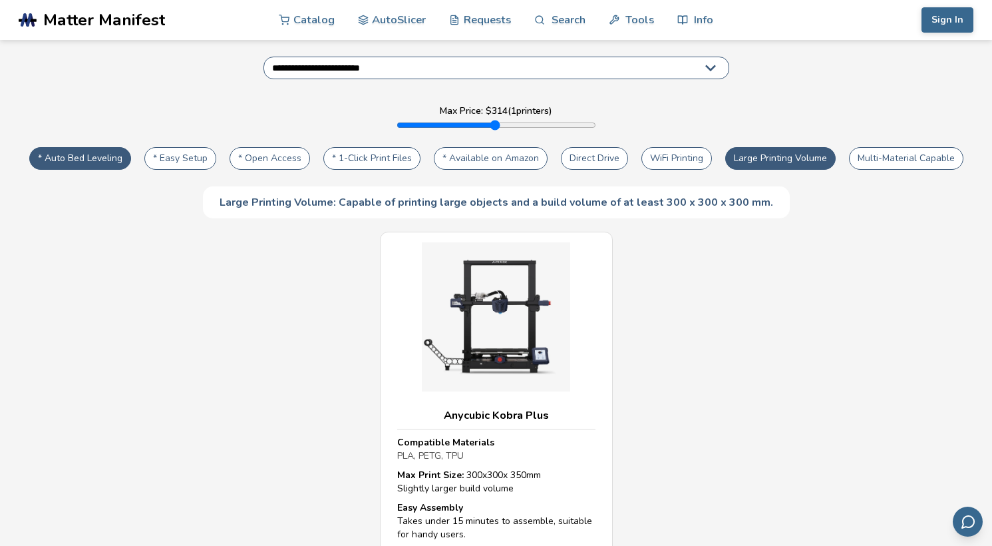
click at [749, 147] on button "Large Printing Volume" at bounding box center [780, 158] width 110 height 23
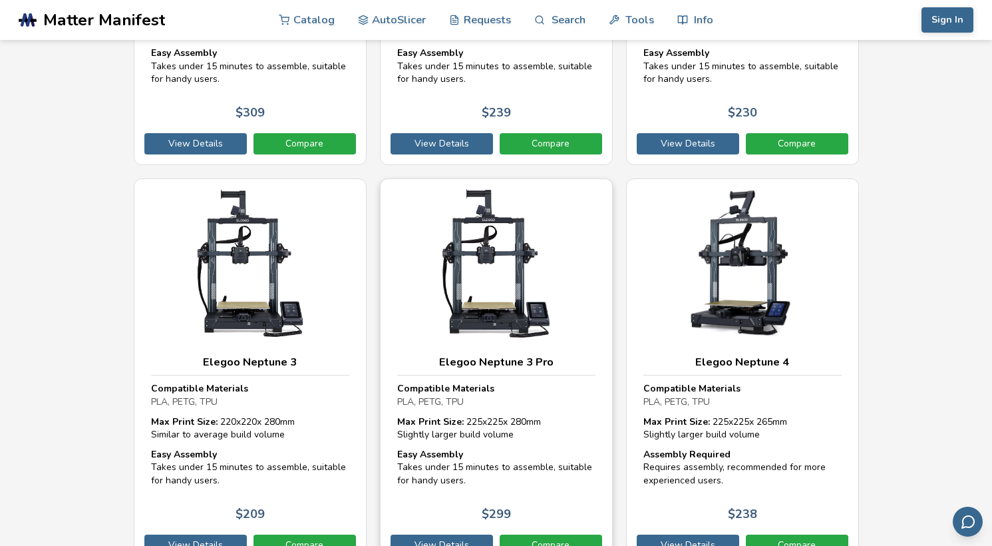
scroll to position [1437, 0]
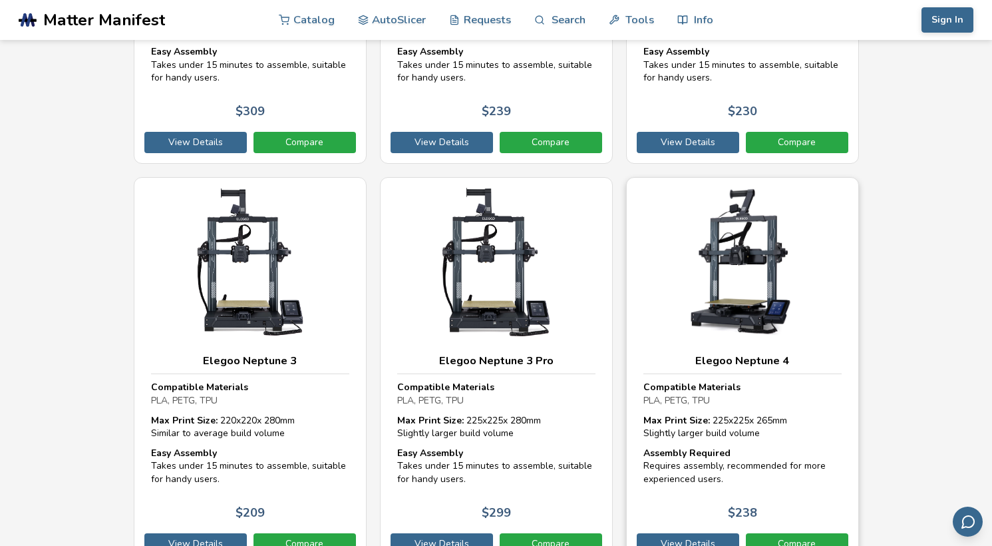
click at [691, 354] on h3 "Elegoo Neptune 4" at bounding box center [742, 360] width 198 height 13
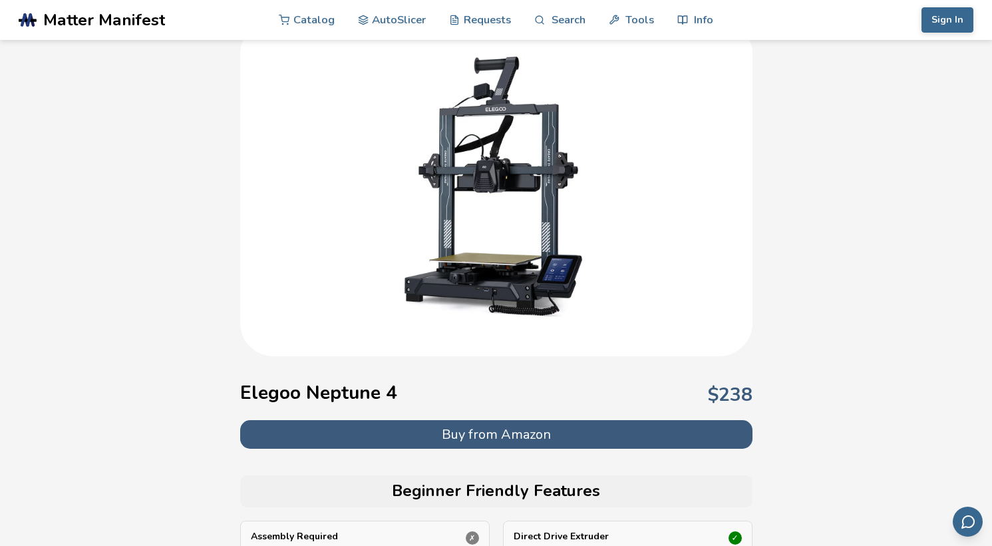
scroll to position [90, 0]
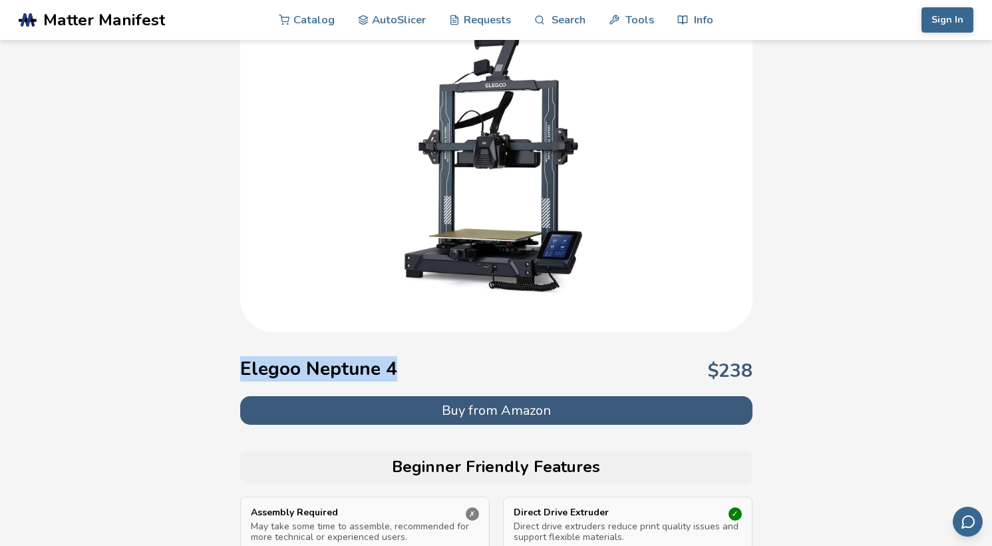
drag, startPoint x: 299, startPoint y: 362, endPoint x: 202, endPoint y: 362, distance: 97.1
copy h1 "Elegoo Neptune 4"
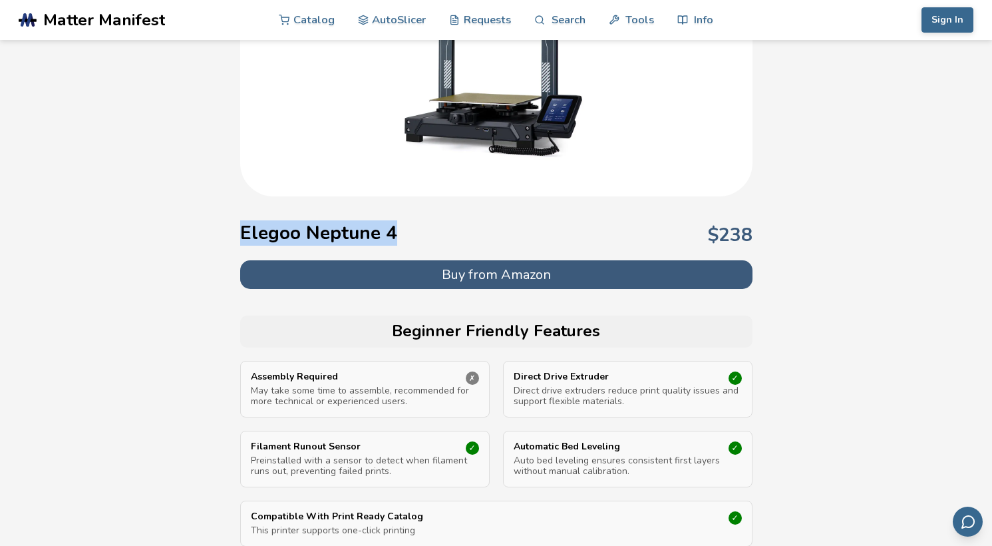
click at [403, 271] on button "Buy from Amazon" at bounding box center [496, 274] width 512 height 29
select select "**********"
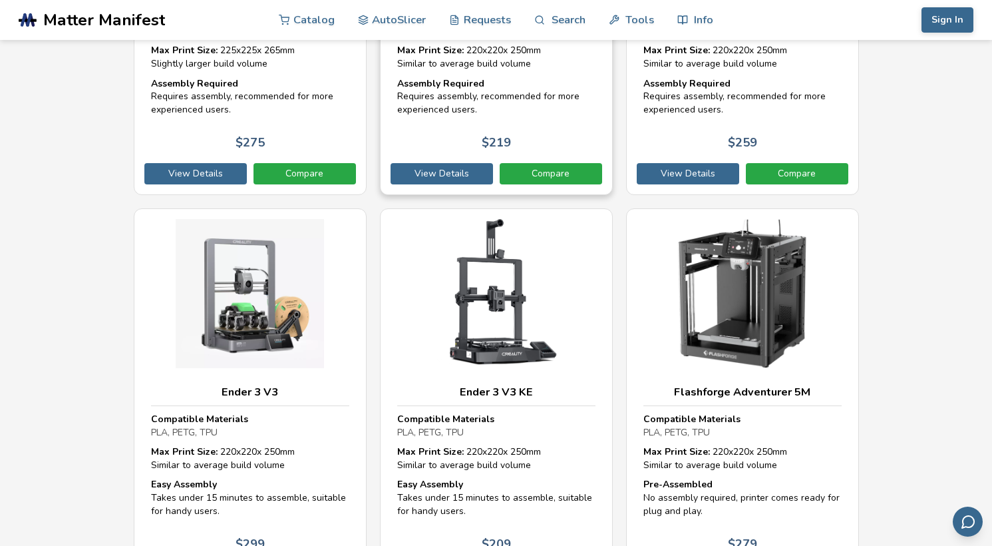
scroll to position [2212, 0]
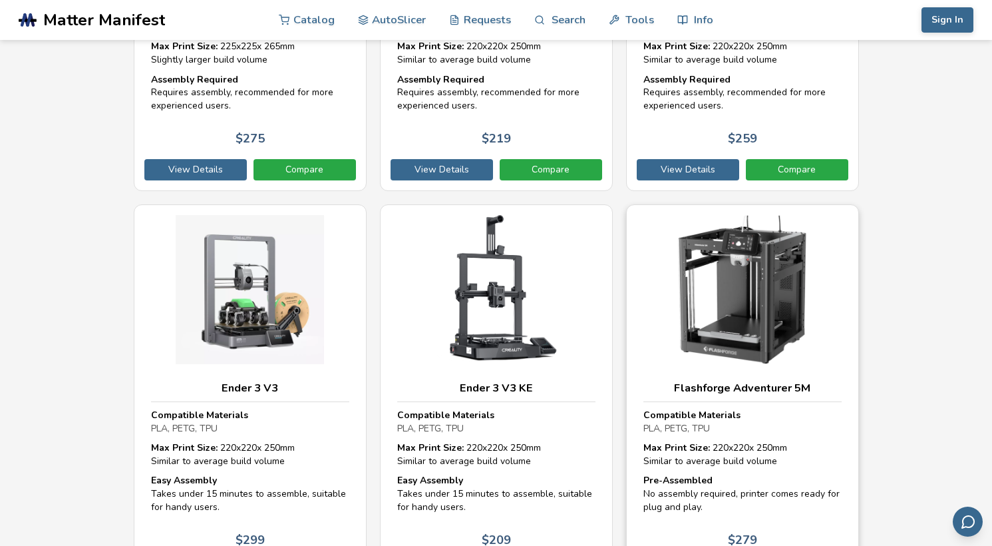
click at [692, 381] on h3 "Flashforge Adventurer 5M" at bounding box center [742, 387] width 198 height 13
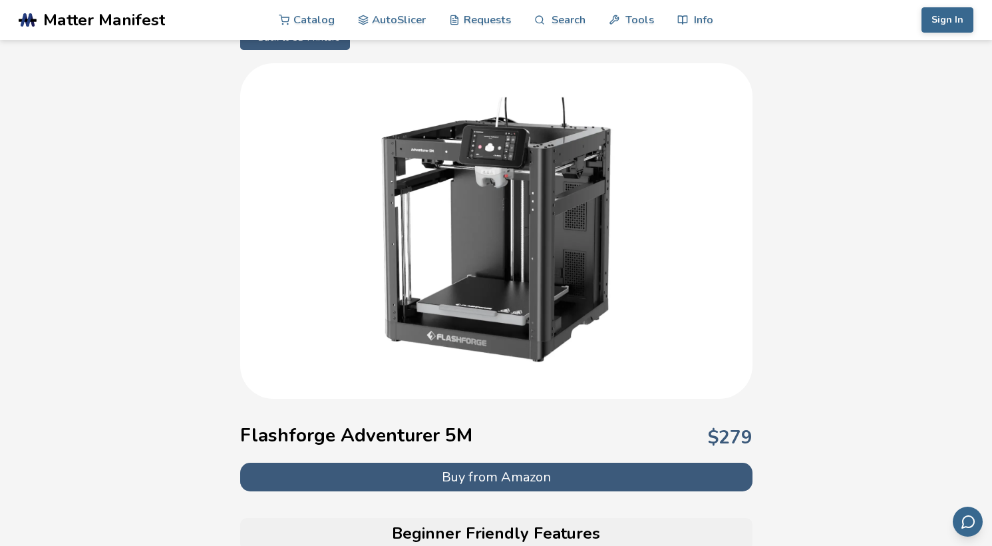
scroll to position [28, 0]
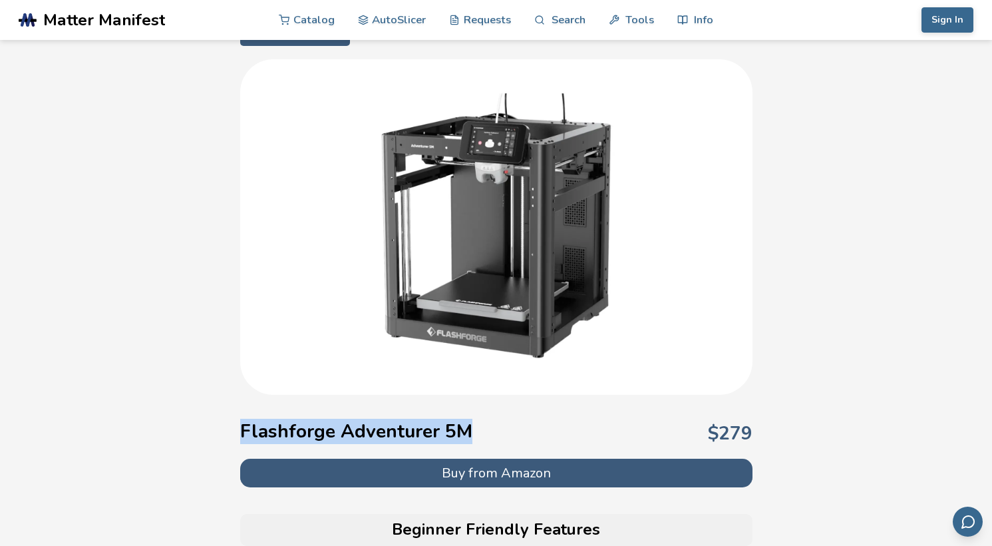
drag, startPoint x: 466, startPoint y: 428, endPoint x: 83, endPoint y: 405, distance: 383.9
copy h1 "Flashforge Adventurer 5M"
select select "**********"
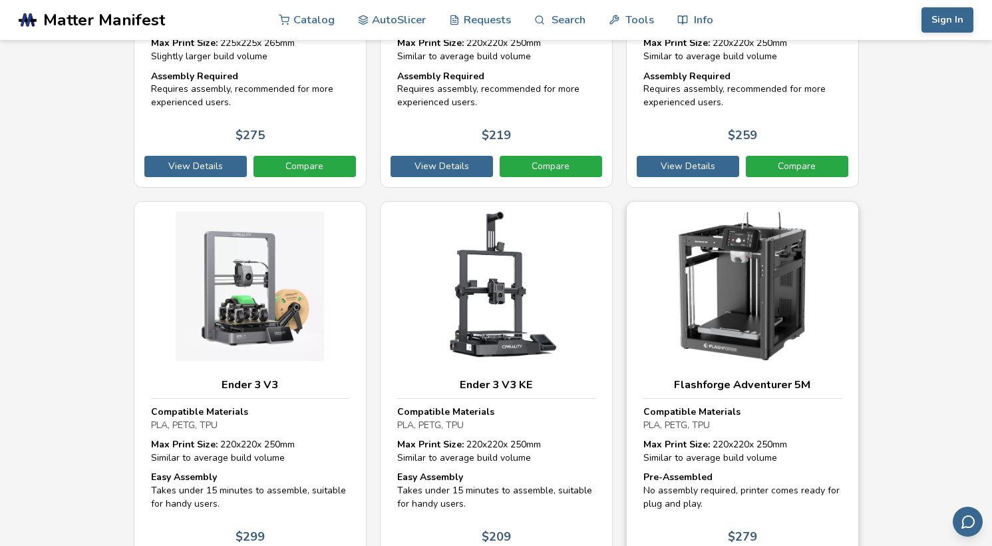
scroll to position [2270, 0]
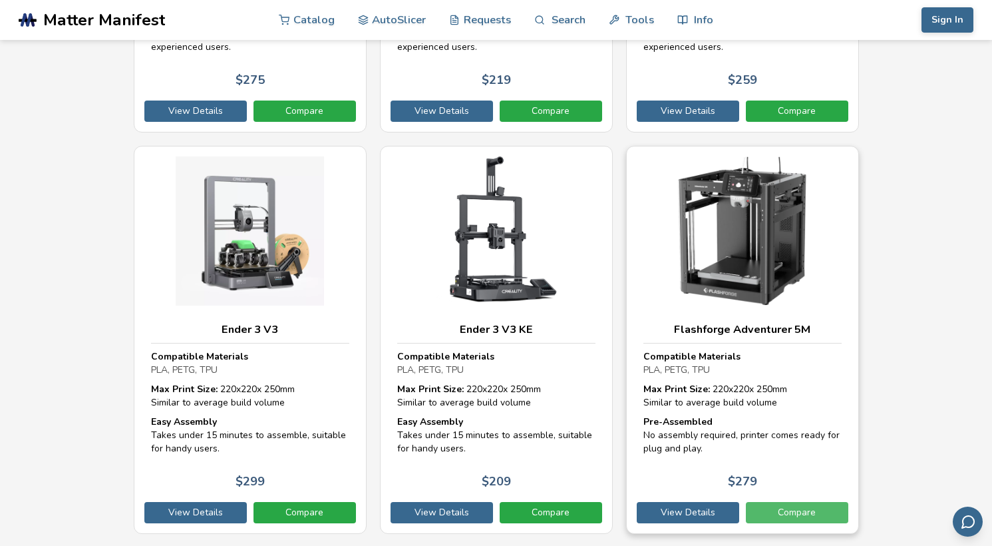
click at [802, 502] on link "Compare" at bounding box center [797, 512] width 102 height 21
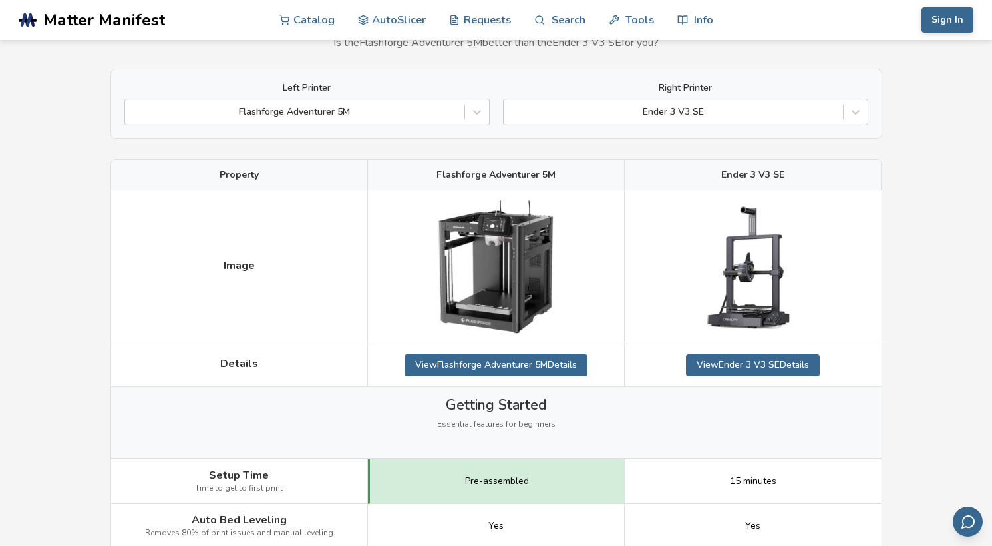
scroll to position [83, 0]
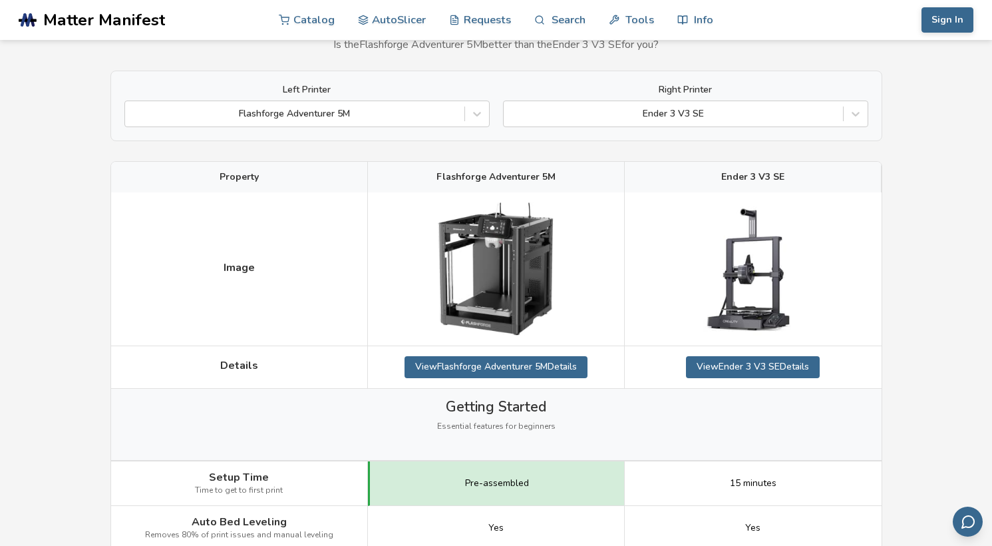
click at [681, 99] on div "Right Printer Ender 3 V3 SE" at bounding box center [685, 105] width 365 height 43
click at [681, 108] on div "Ender 3 V3 SE" at bounding box center [673, 113] width 326 height 11
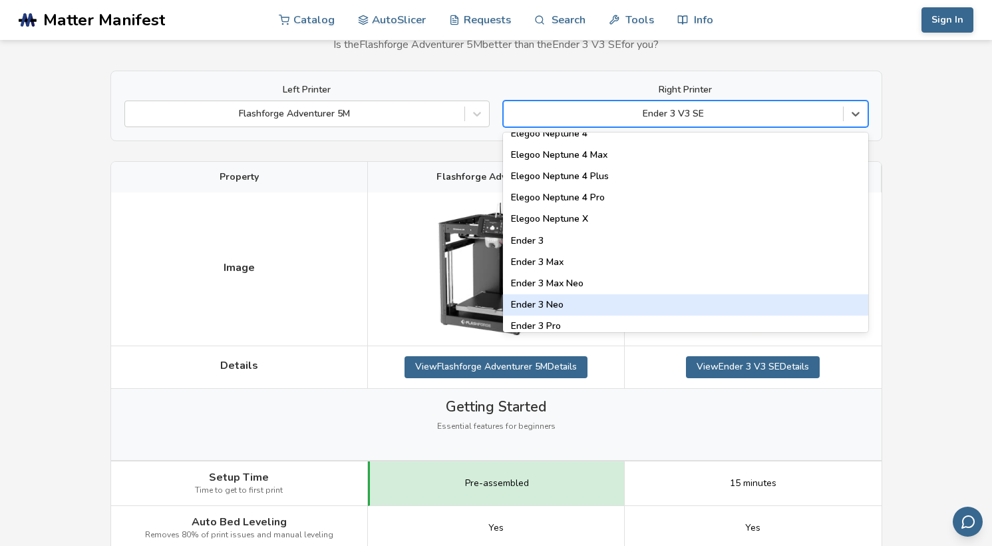
scroll to position [1037, 0]
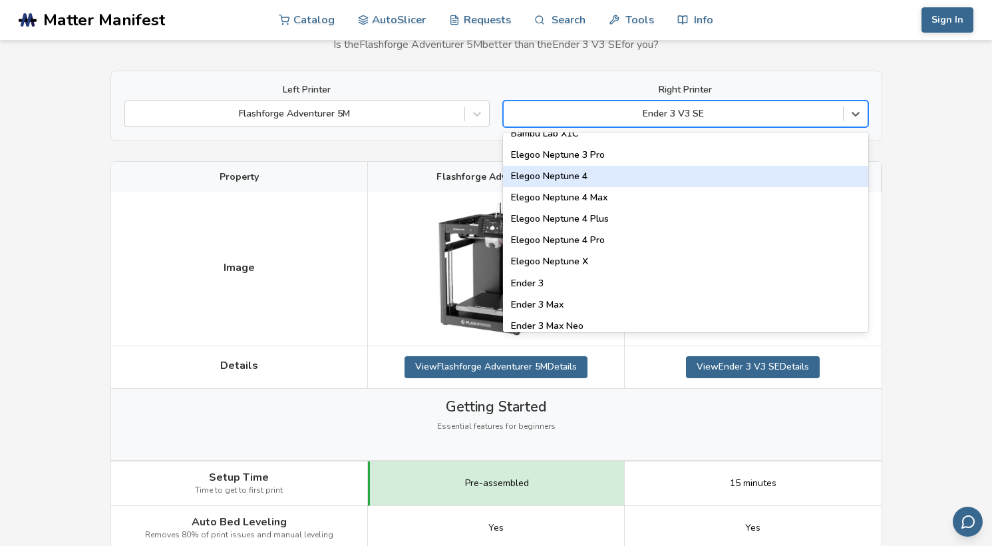
click at [531, 178] on div "Elegoo Neptune 4" at bounding box center [685, 176] width 365 height 21
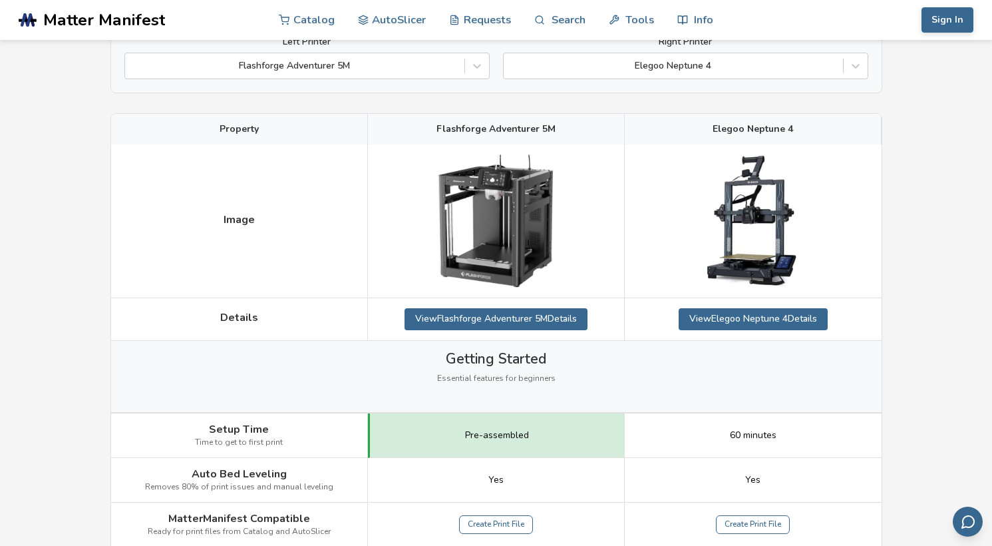
scroll to position [119, 0]
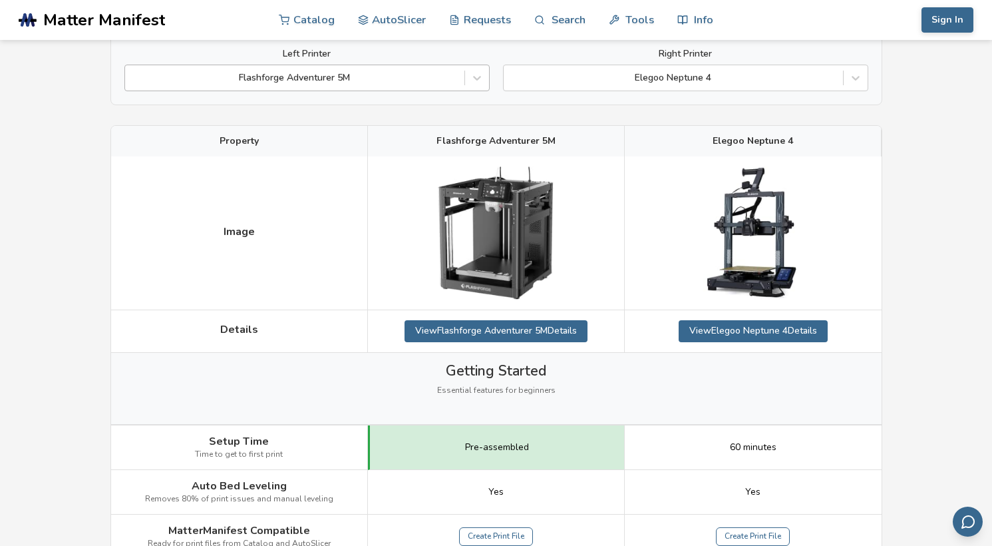
click at [414, 84] on div at bounding box center [295, 77] width 326 height 13
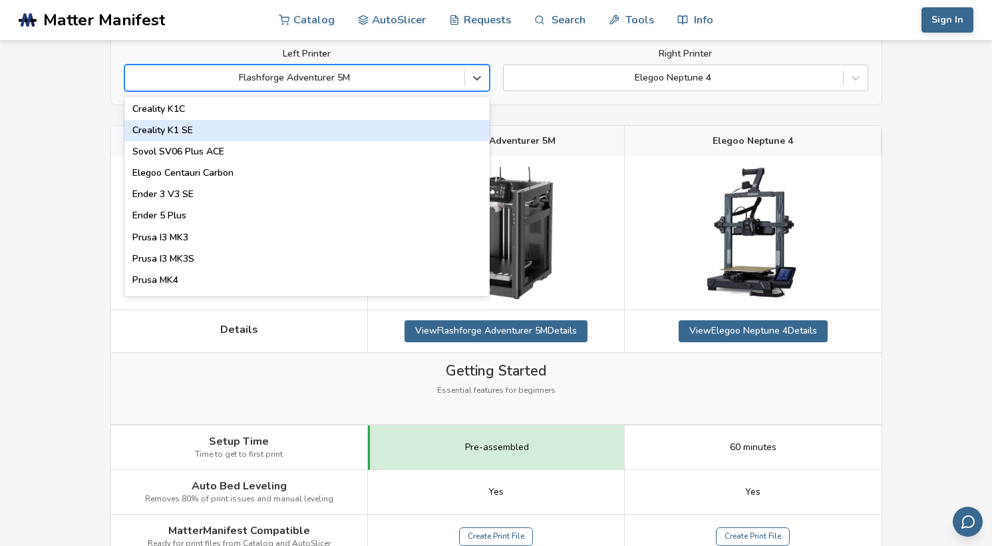
scroll to position [365, 0]
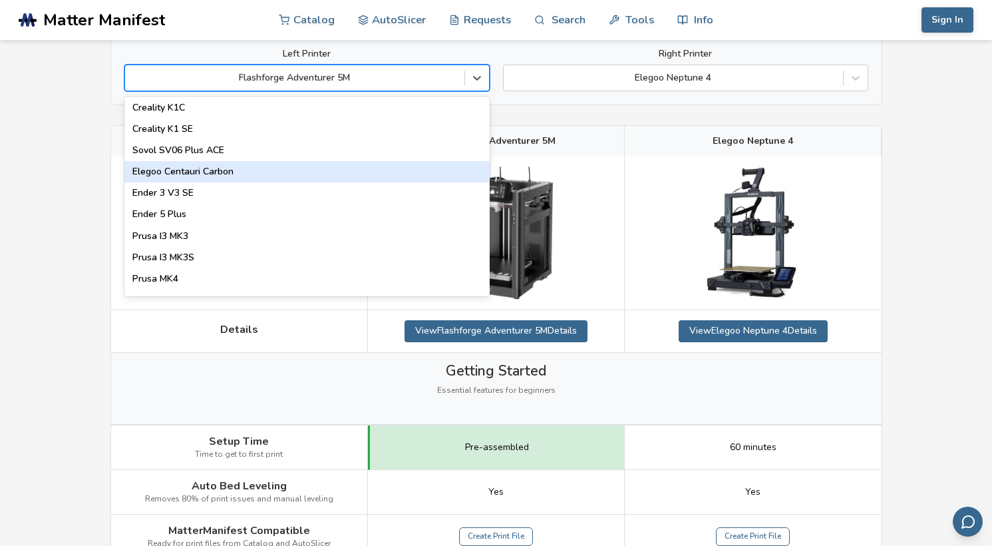
click at [276, 178] on div "Elegoo Centauri Carbon" at bounding box center [306, 171] width 365 height 21
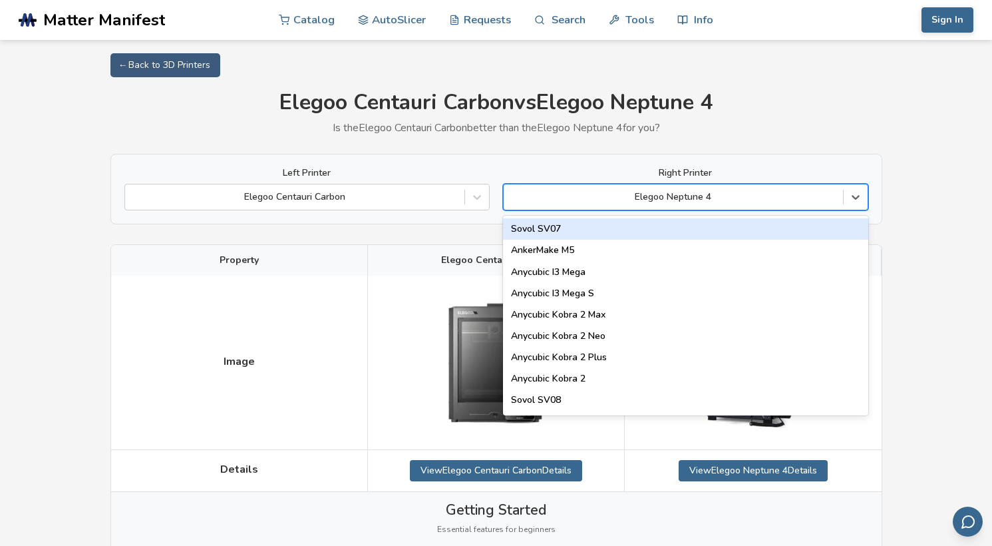
click at [651, 199] on div "Elegoo Neptune 4" at bounding box center [673, 197] width 326 height 11
click at [733, 194] on div at bounding box center [673, 196] width 326 height 13
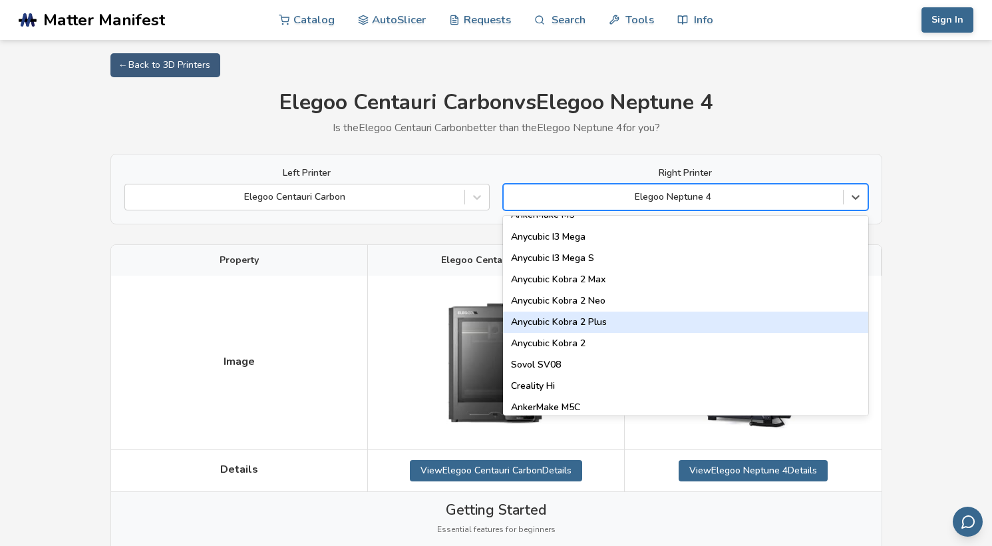
scroll to position [37, 0]
click at [564, 315] on div "Anycubic Kobra 2 Plus" at bounding box center [685, 320] width 365 height 21
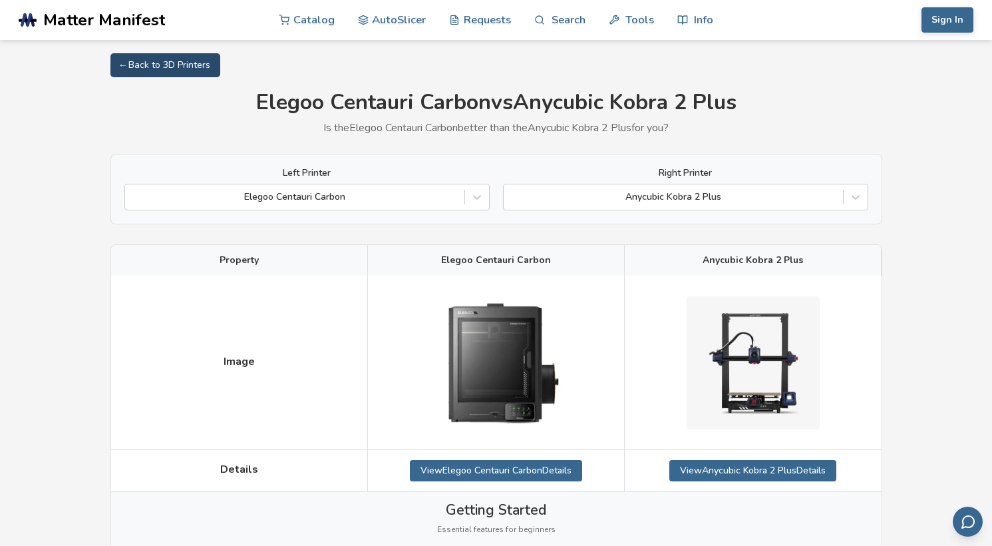
click at [178, 62] on link "← Back to 3D Printers" at bounding box center [165, 65] width 110 height 24
select select "**********"
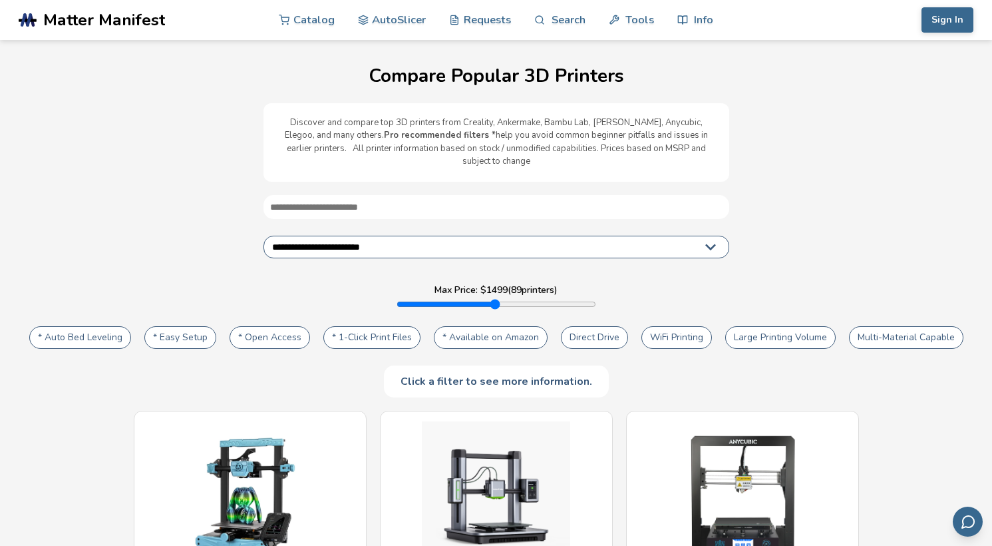
click at [655, 326] on button "WiFi Printing" at bounding box center [676, 337] width 71 height 23
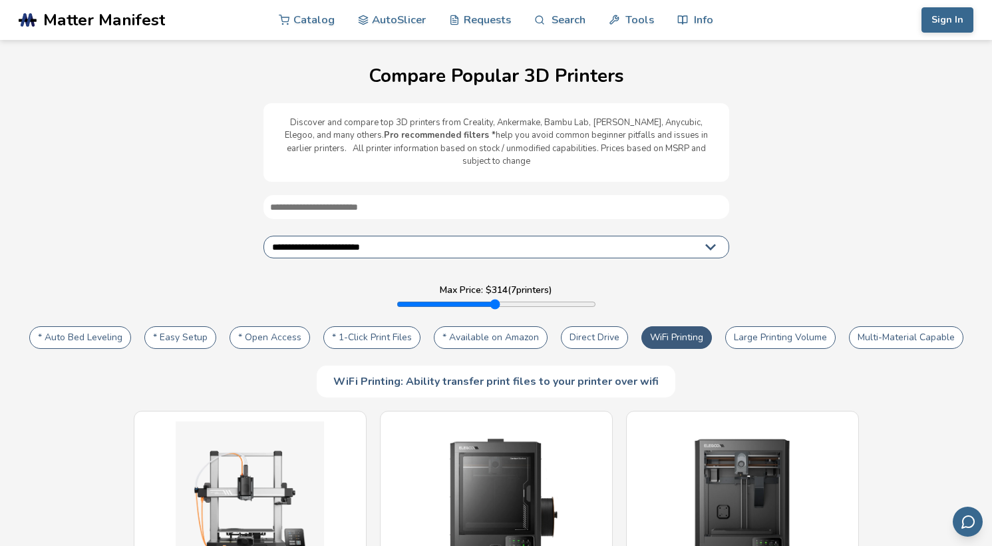
drag, startPoint x: 491, startPoint y: 285, endPoint x: 427, endPoint y: 295, distance: 64.6
type input "***"
click at [427, 299] on input "range" at bounding box center [497, 304] width 200 height 11
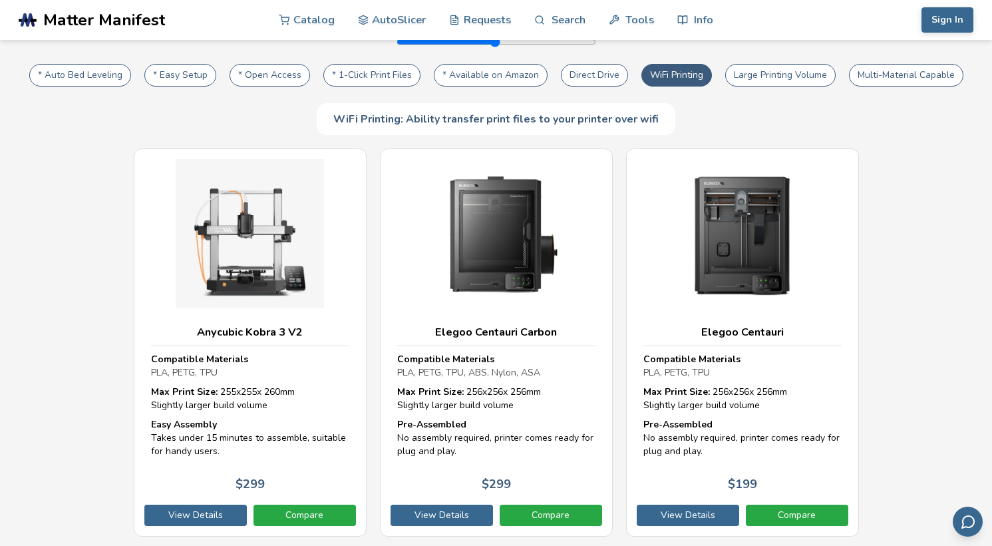
scroll to position [251, 0]
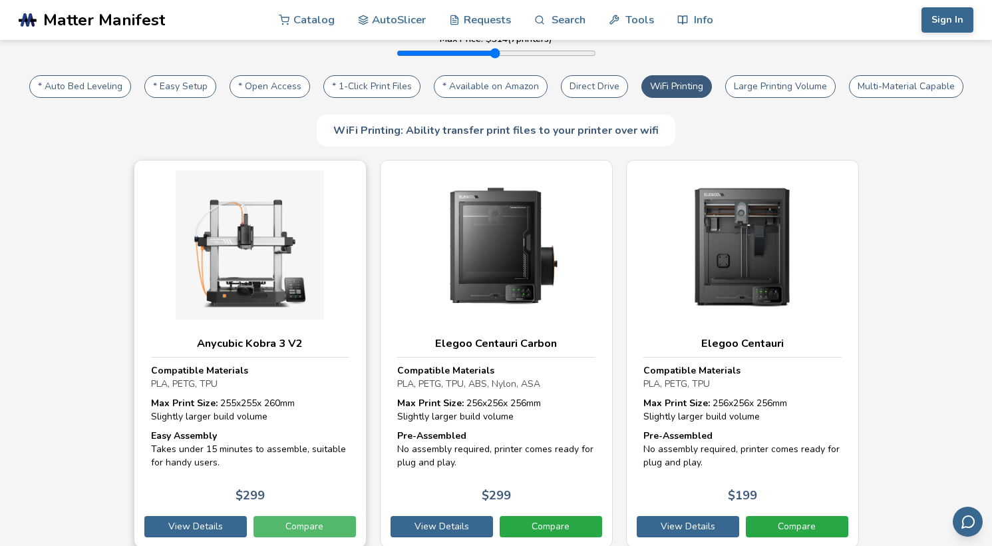
click at [274, 516] on link "Compare" at bounding box center [304, 526] width 102 height 21
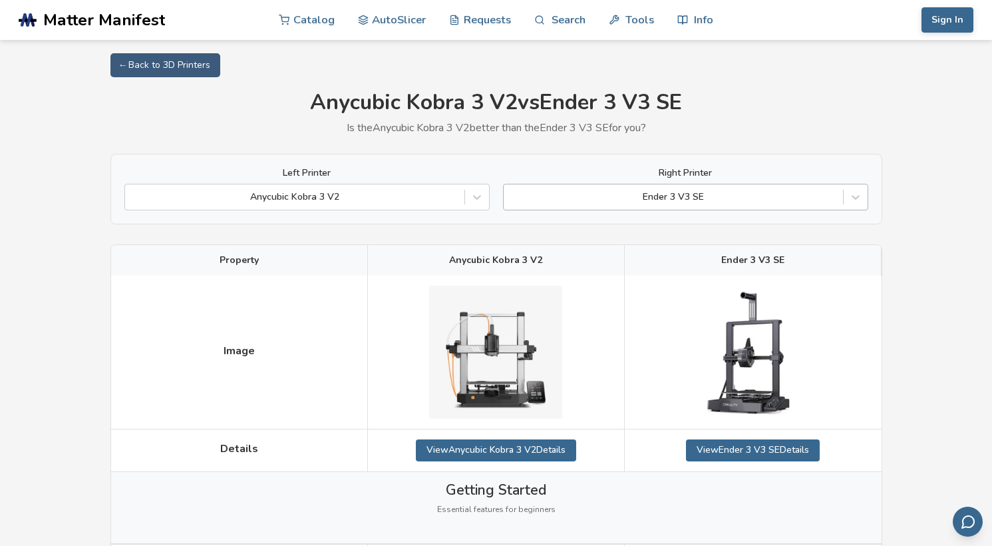
click at [682, 202] on div at bounding box center [673, 196] width 326 height 13
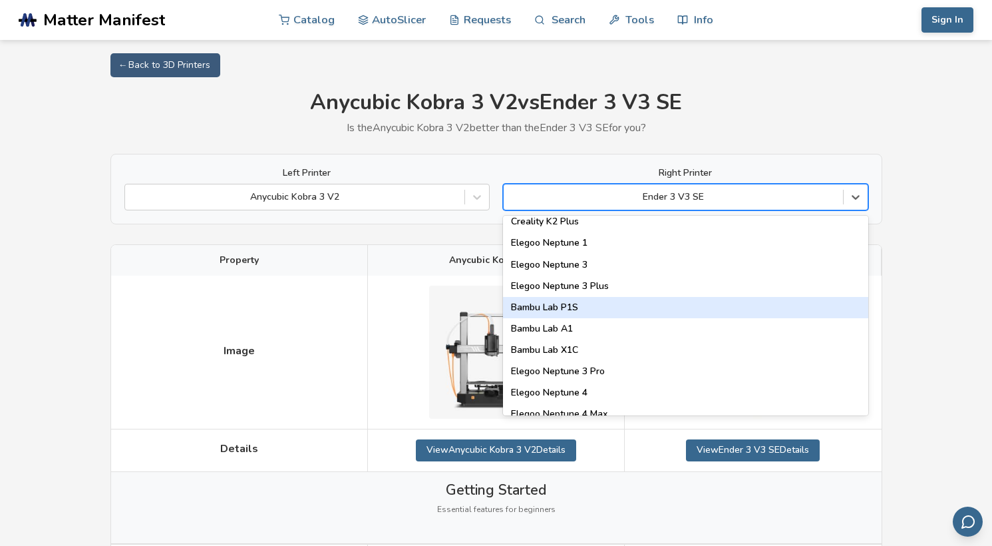
scroll to position [878, 0]
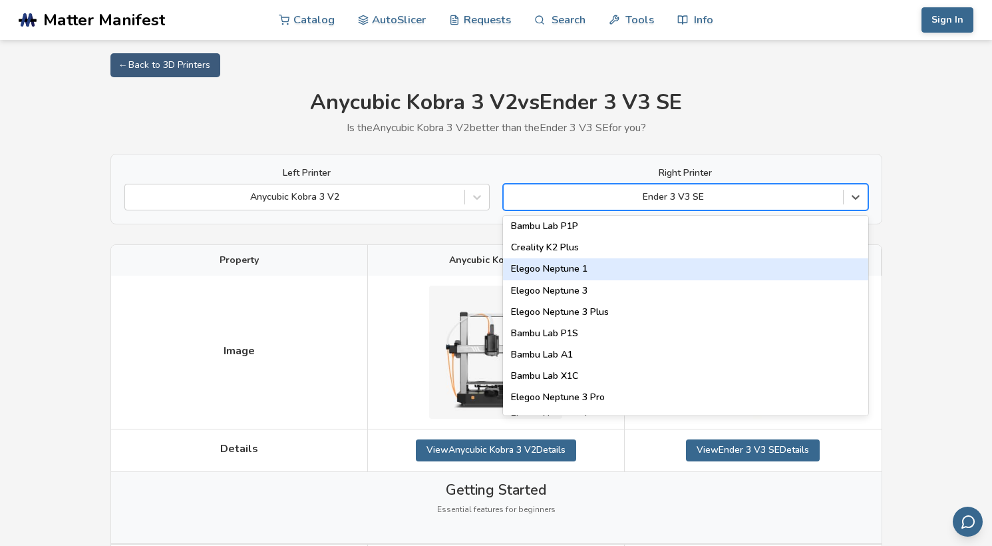
click at [635, 258] on div "Elegoo Neptune 1" at bounding box center [685, 268] width 365 height 21
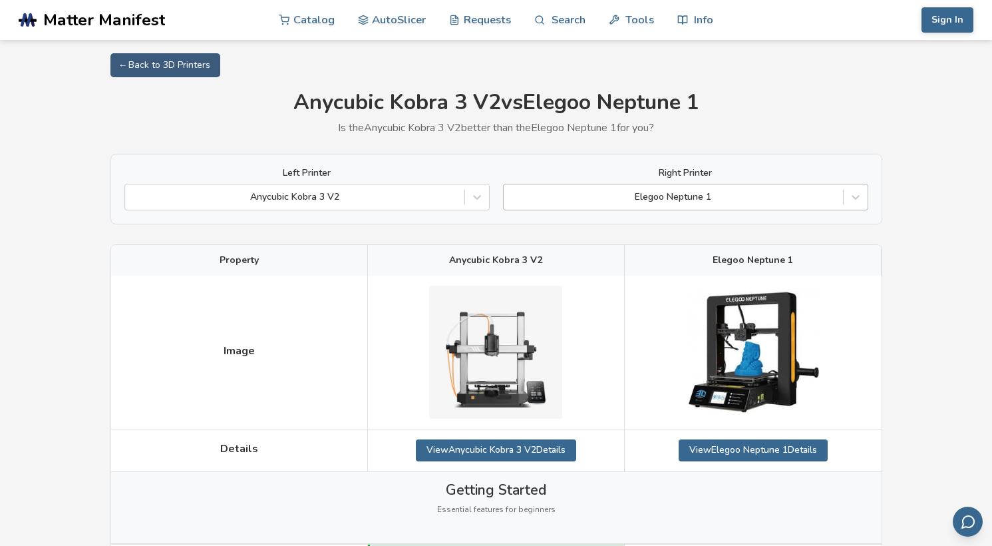
click at [663, 204] on div at bounding box center [673, 196] width 326 height 13
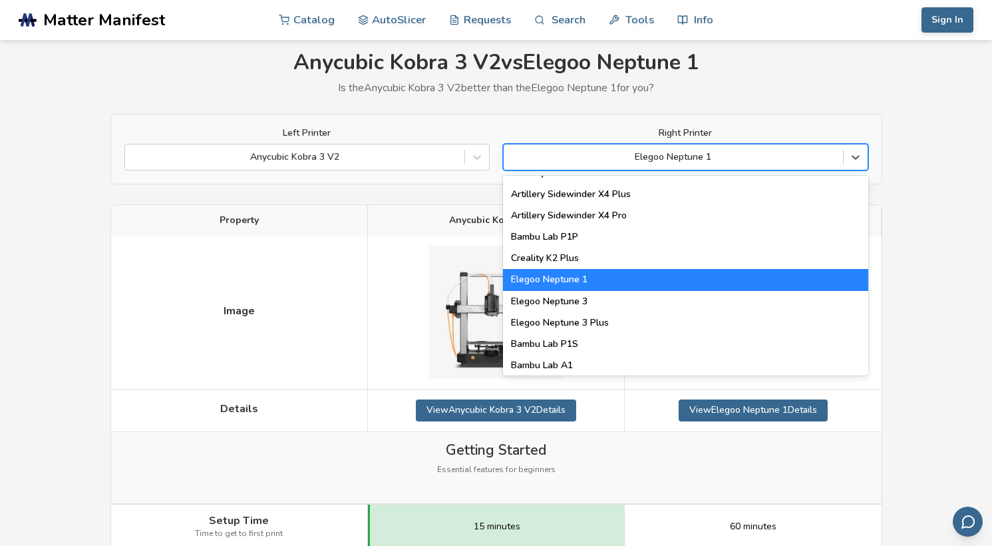
scroll to position [852, 0]
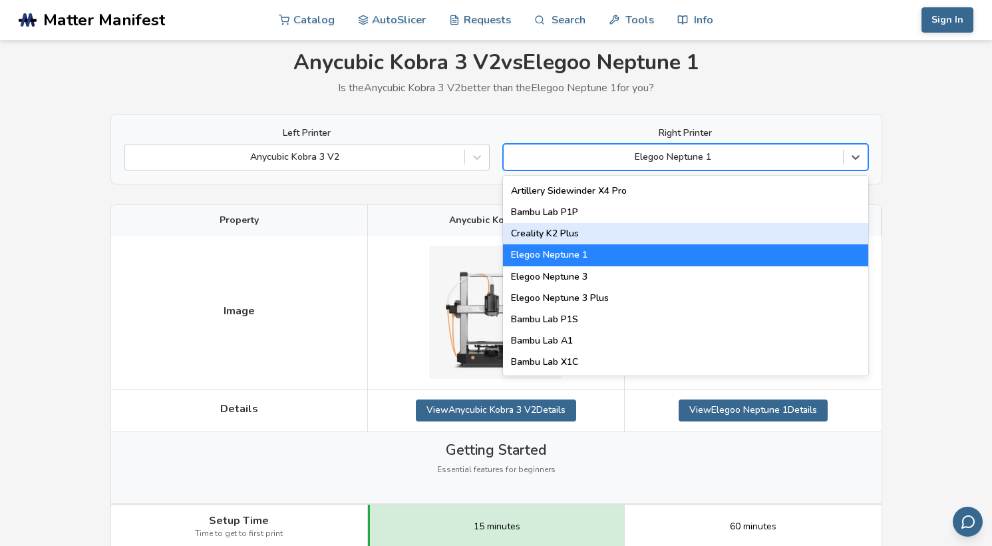
click at [572, 232] on div "Creality K2 Plus" at bounding box center [685, 233] width 365 height 21
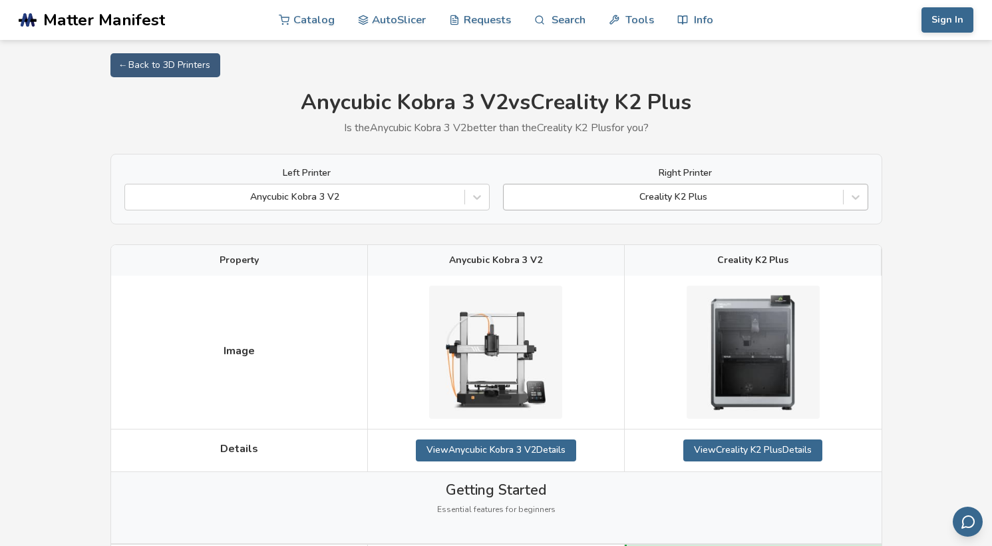
click at [698, 205] on div "Creality K2 Plus" at bounding box center [673, 197] width 339 height 19
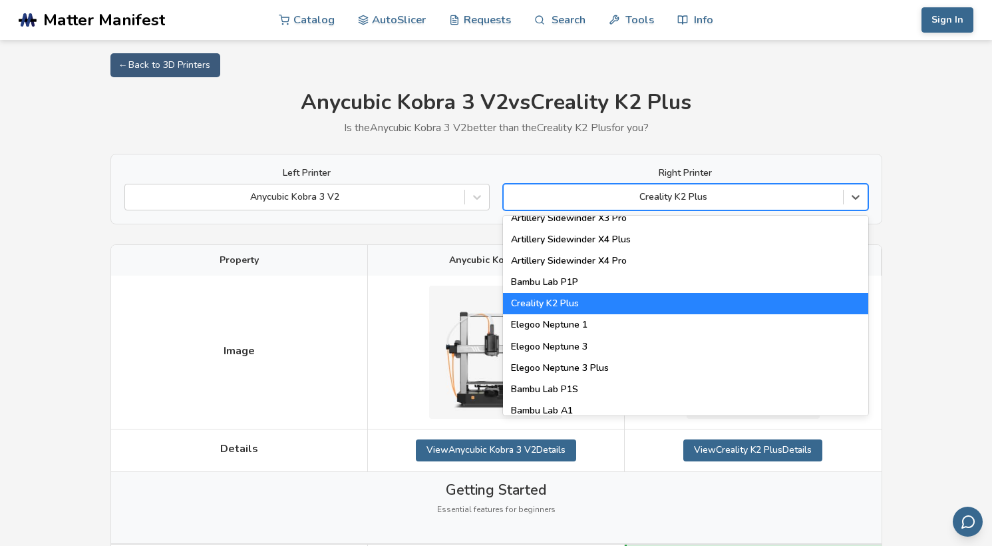
scroll to position [817, 0]
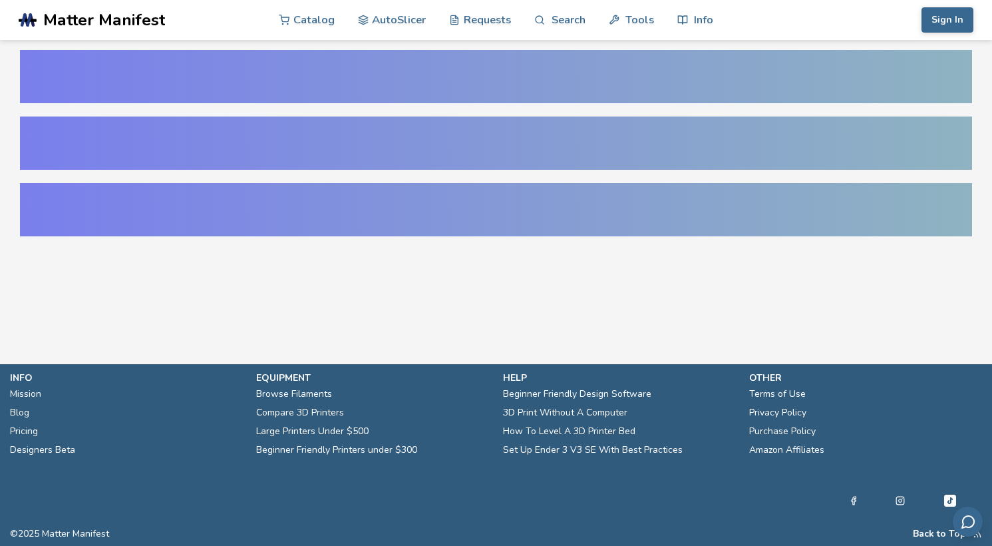
select select "**********"
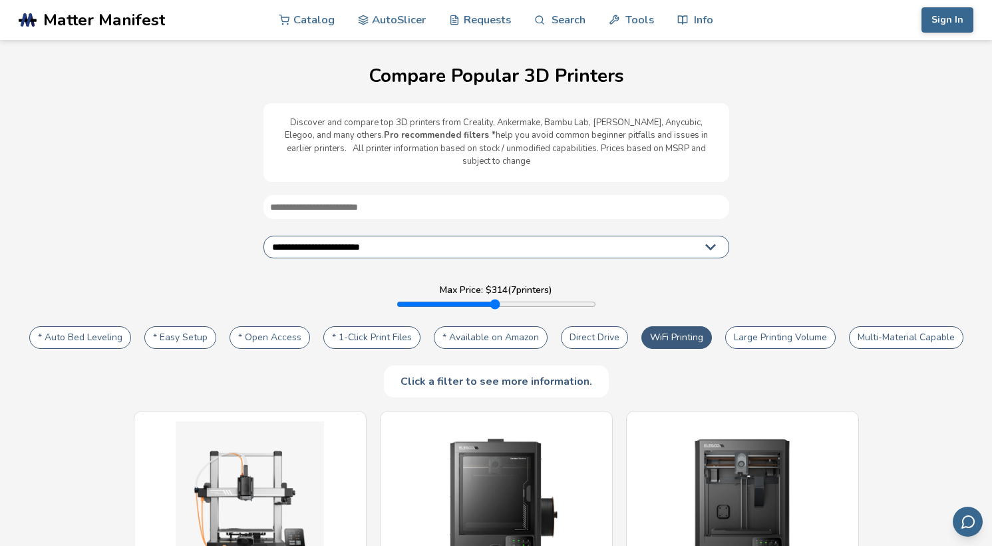
click at [73, 326] on button "* Auto Bed Leveling" at bounding box center [80, 337] width 102 height 23
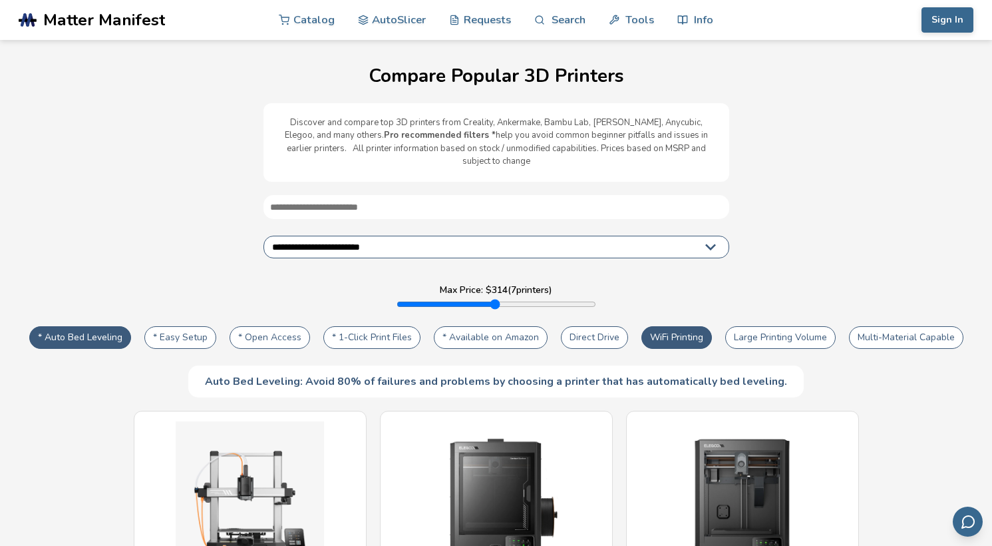
click at [182, 326] on button "* Easy Setup" at bounding box center [180, 337] width 72 height 23
click at [251, 326] on button "* Open Access" at bounding box center [270, 337] width 81 height 23
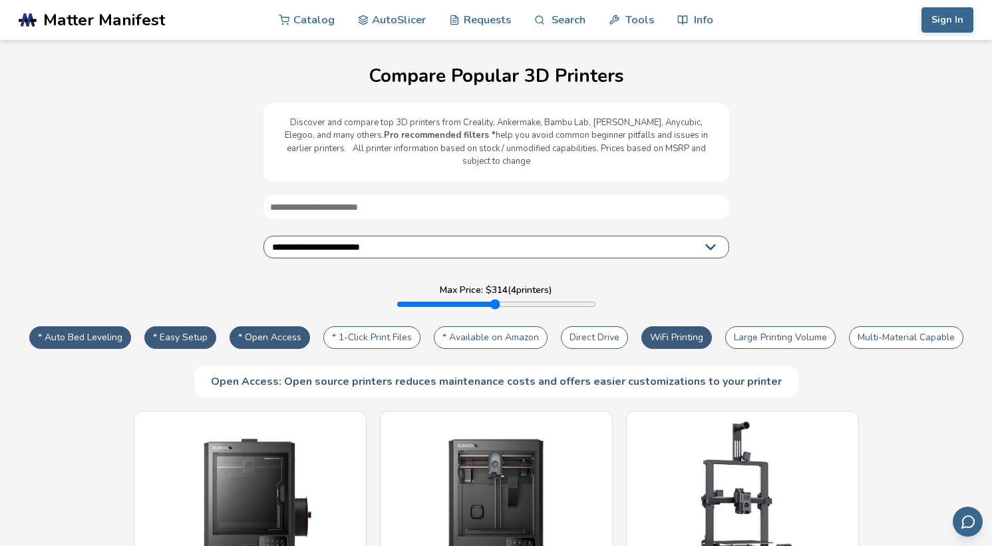
click at [381, 326] on button "* 1-Click Print Files" at bounding box center [371, 337] width 97 height 23
click at [448, 332] on button "* Available on Amazon" at bounding box center [491, 337] width 114 height 23
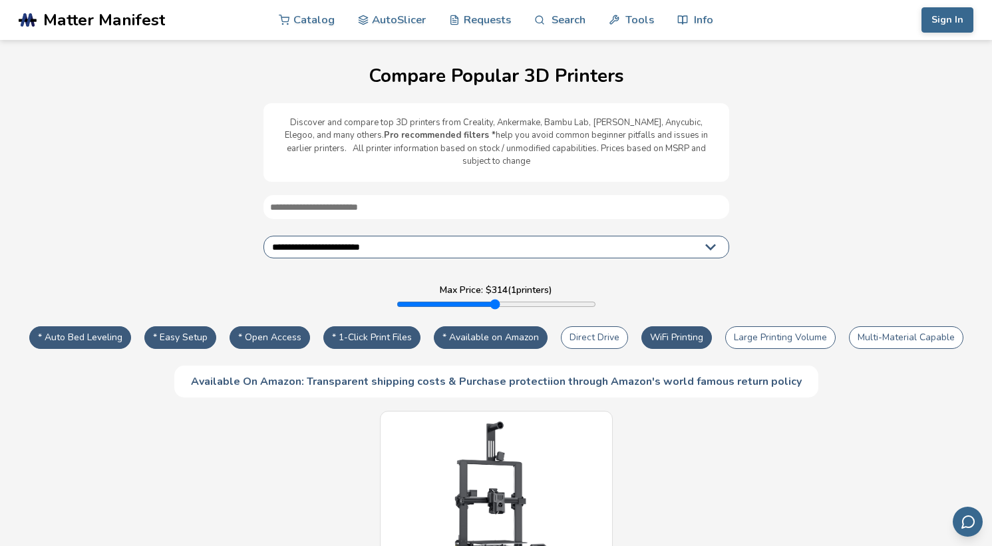
click at [589, 326] on button "Direct Drive" at bounding box center [594, 337] width 67 height 23
click at [709, 331] on div "Direct Drive WiFi Printing Large Printing Volume Multi-Material Capable" at bounding box center [762, 337] width 409 height 29
click at [749, 331] on button "Large Printing Volume" at bounding box center [780, 337] width 110 height 23
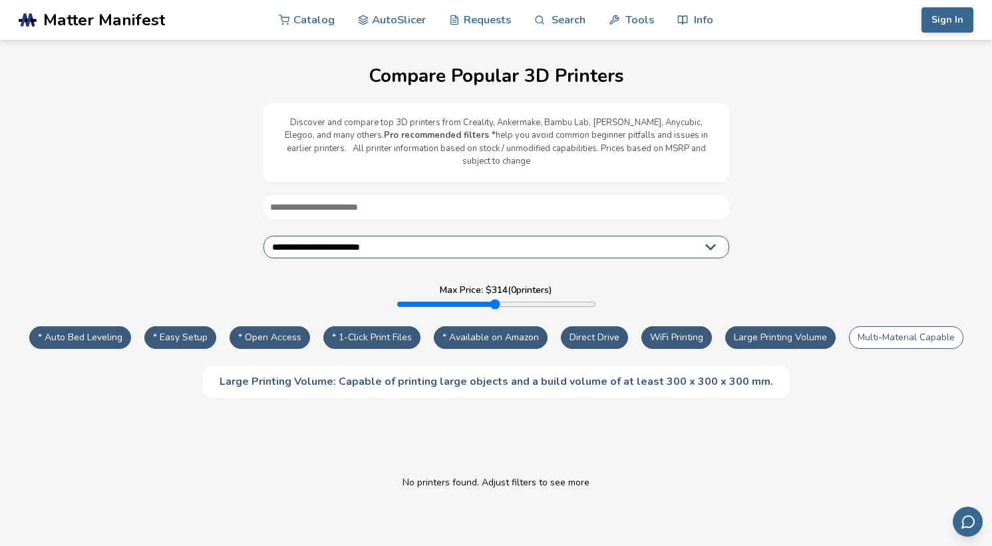
click at [875, 327] on button "Multi-Material Capable" at bounding box center [906, 337] width 114 height 23
click at [779, 327] on button "Large Printing Volume" at bounding box center [780, 337] width 110 height 23
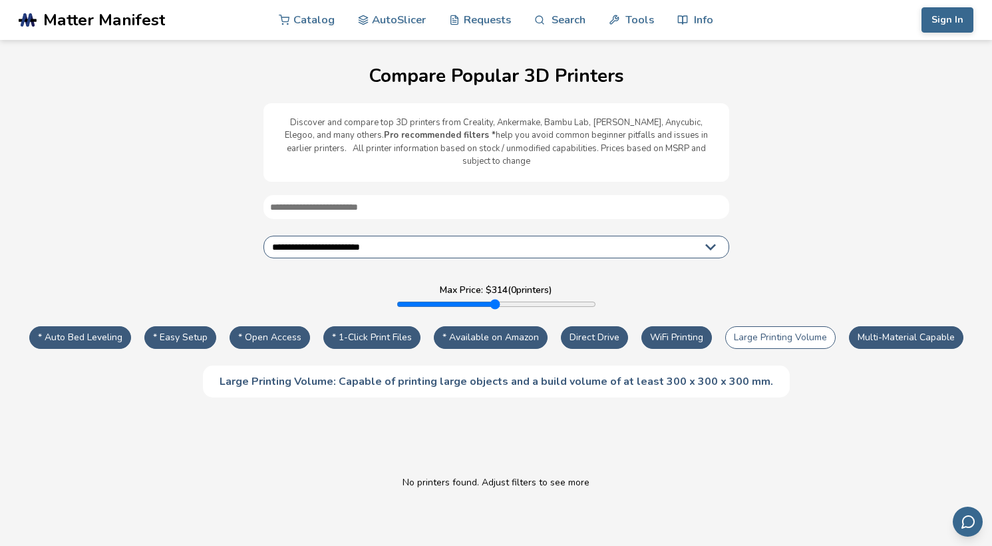
click at [902, 326] on button "Multi-Material Capable" at bounding box center [906, 337] width 114 height 23
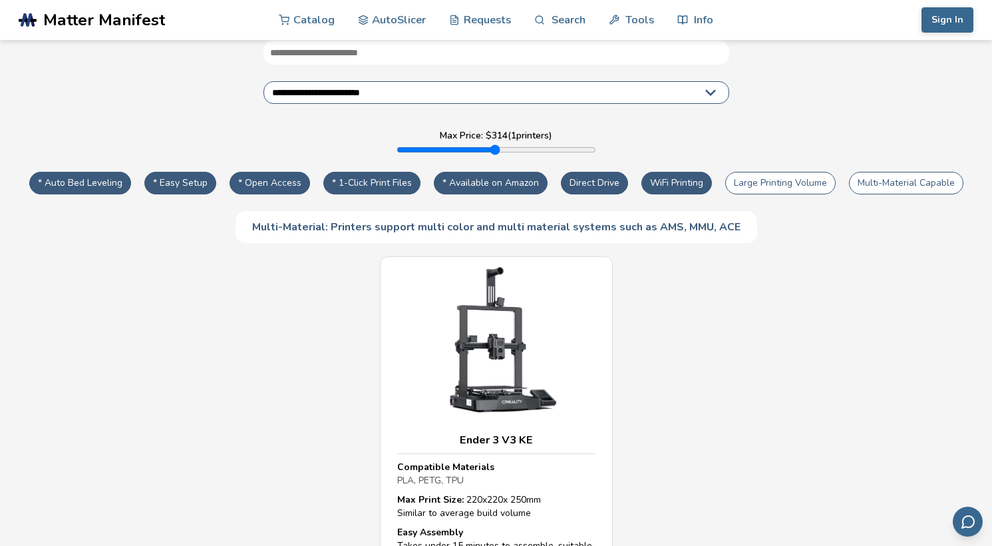
scroll to position [174, 0]
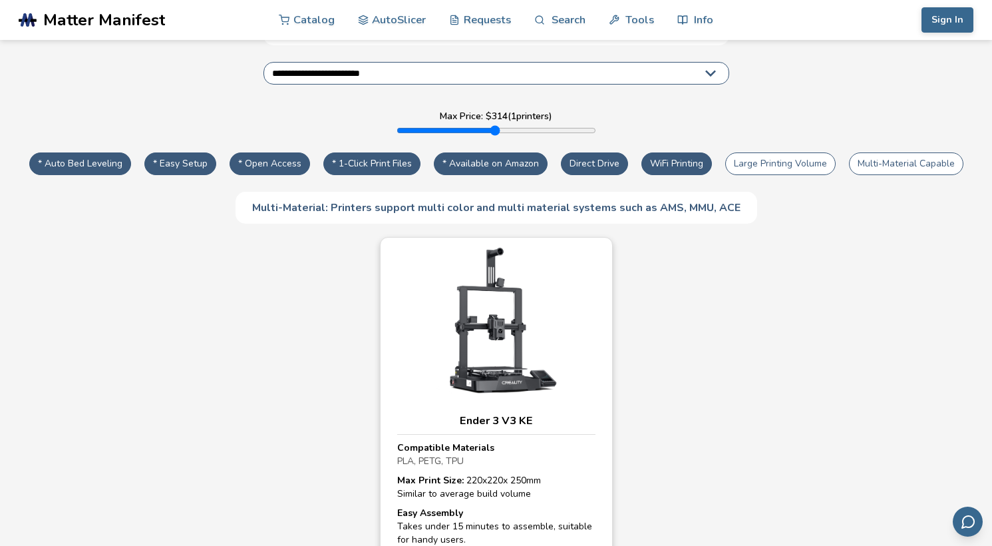
click at [474, 414] on h3 "Ender 3 V3 KE" at bounding box center [496, 420] width 198 height 13
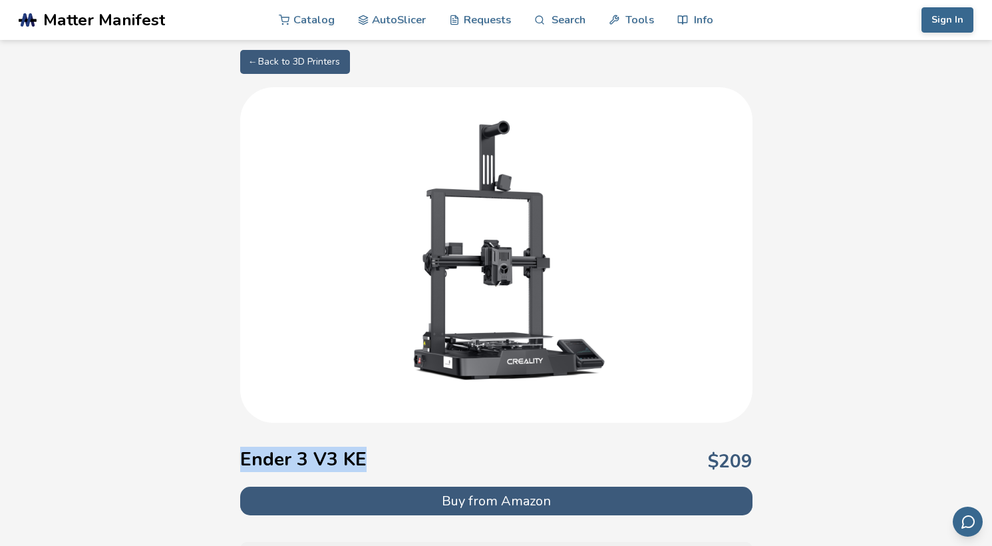
drag, startPoint x: 370, startPoint y: 450, endPoint x: 250, endPoint y: 450, distance: 120.4
drag, startPoint x: 321, startPoint y: 456, endPoint x: 393, endPoint y: 455, distance: 72.5
click at [393, 455] on div "Ender 3 V3 KE $ 209" at bounding box center [496, 461] width 512 height 51
copy h1 "V3 KE"
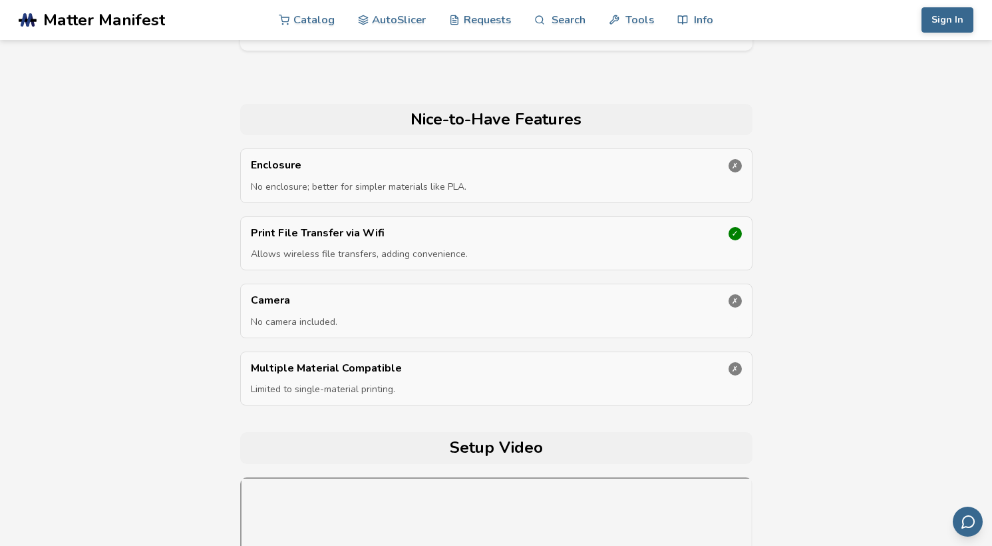
select select "**********"
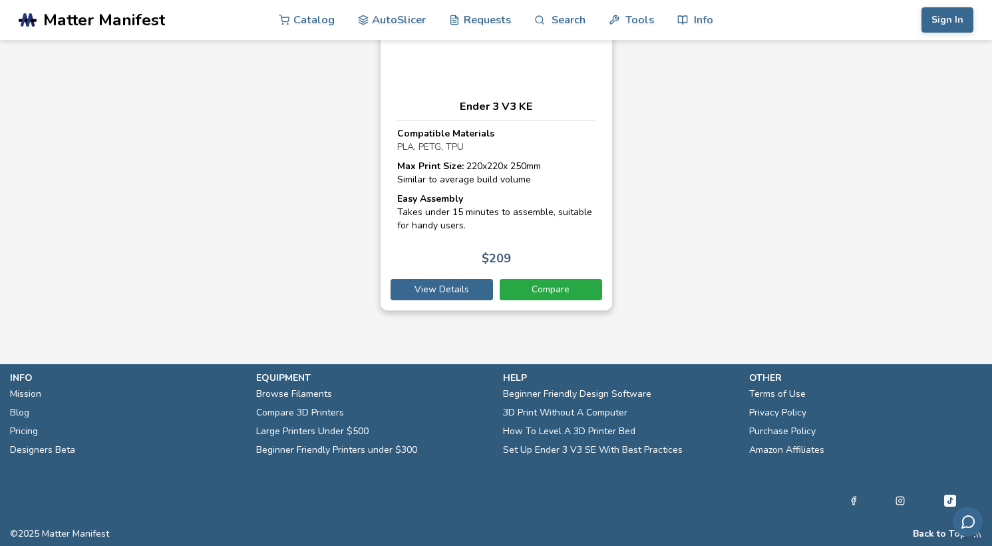
scroll to position [174, 0]
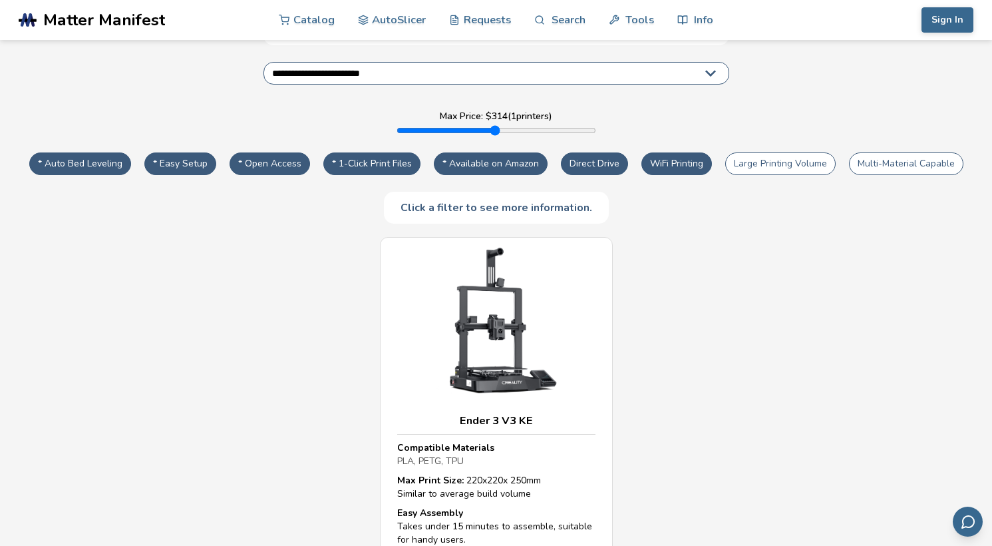
click at [639, 149] on div "Direct Drive WiFi Printing Large Printing Volume Multi-Material Capable" at bounding box center [762, 163] width 409 height 29
click at [563, 152] on button "Direct Drive" at bounding box center [594, 163] width 67 height 23
click at [505, 152] on button "* Available on Amazon" at bounding box center [491, 163] width 114 height 23
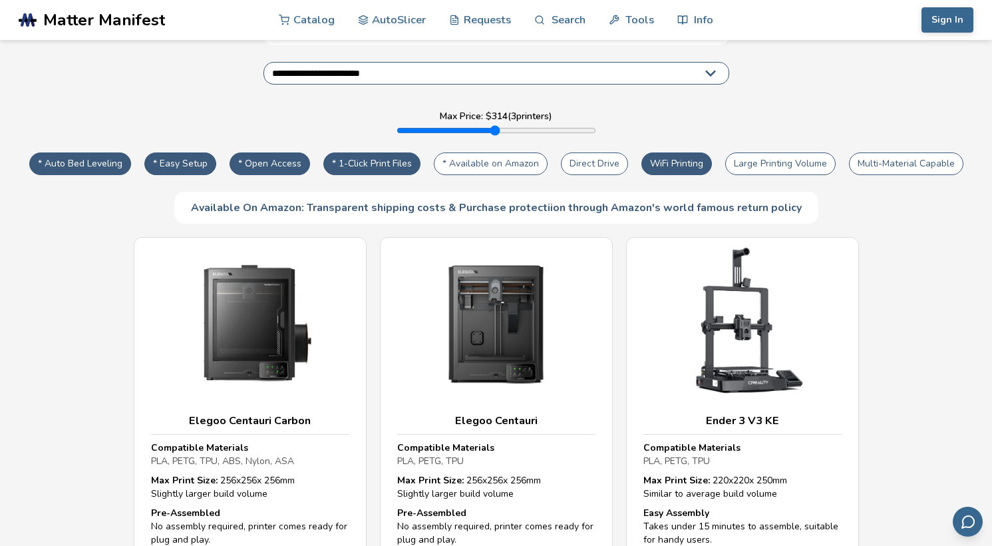
click at [407, 152] on button "* 1-Click Print Files" at bounding box center [371, 163] width 97 height 23
click at [265, 152] on button "* Open Access" at bounding box center [270, 163] width 81 height 23
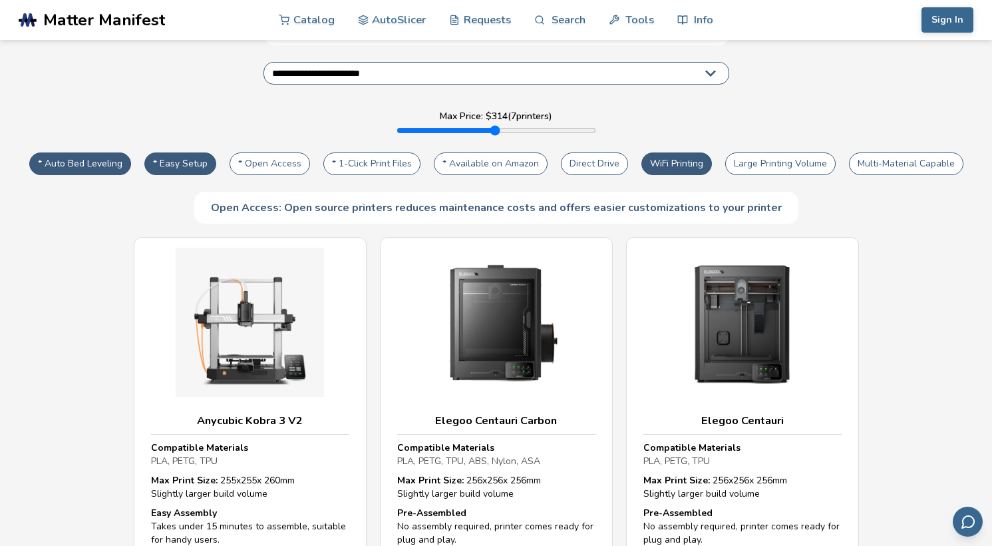
click at [156, 152] on button "* Easy Setup" at bounding box center [180, 163] width 72 height 23
click at [110, 152] on button "* Auto Bed Leveling" at bounding box center [80, 163] width 102 height 23
click at [104, 152] on button "* Auto Bed Leveling" at bounding box center [80, 163] width 102 height 23
click at [156, 158] on button "* Easy Setup" at bounding box center [180, 163] width 72 height 23
click at [162, 156] on button "* Easy Setup" at bounding box center [180, 163] width 72 height 23
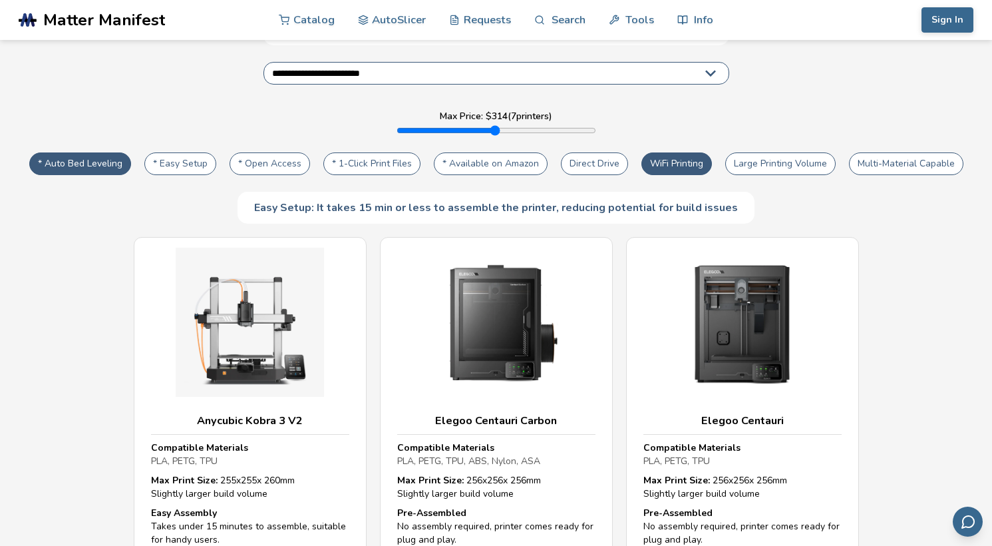
click at [162, 156] on button "* Easy Setup" at bounding box center [180, 163] width 72 height 23
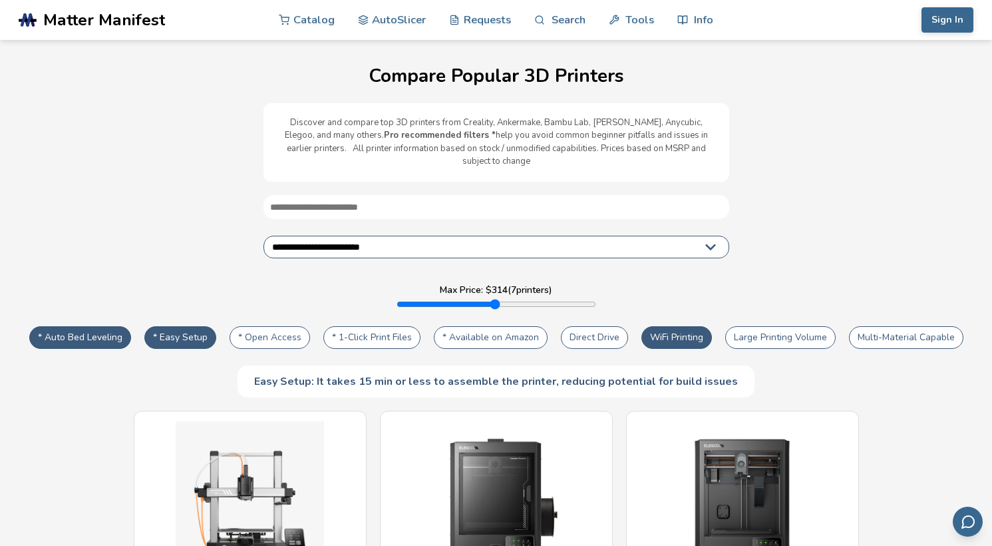
click at [758, 305] on div "**********" at bounding box center [495, 296] width 965 height 203
click at [758, 326] on button "Large Printing Volume" at bounding box center [780, 337] width 110 height 23
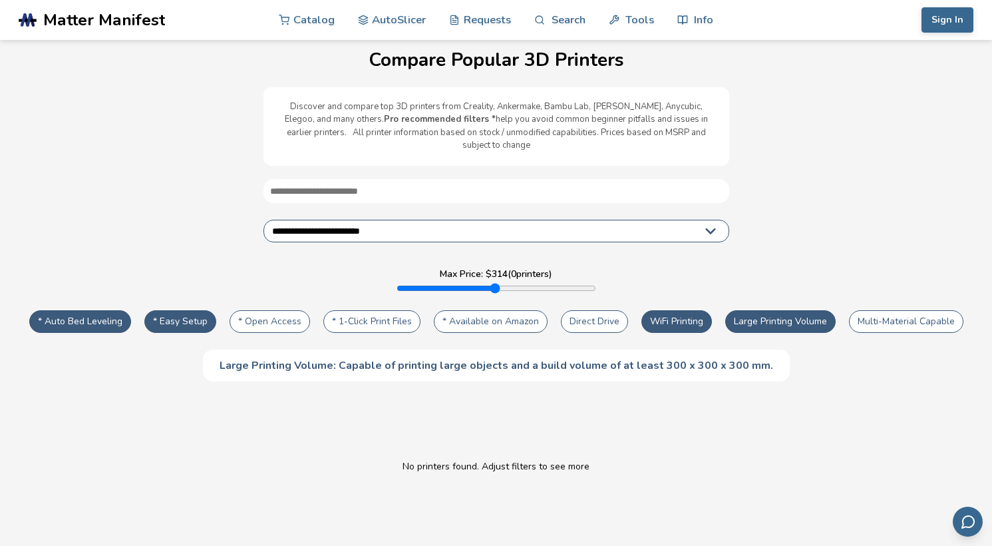
scroll to position [18, 0]
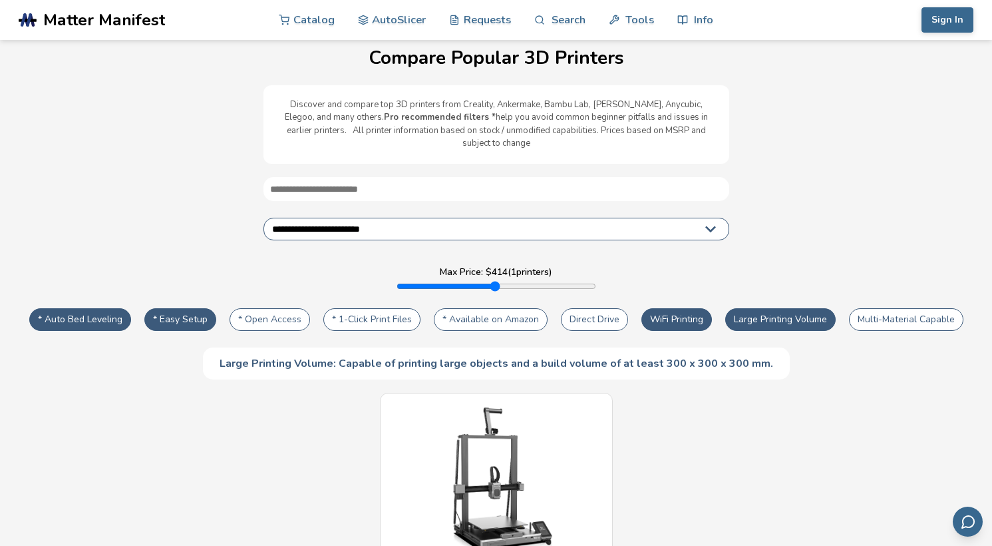
click at [439, 281] on input "range" at bounding box center [497, 286] width 200 height 11
type input "***"
click at [442, 281] on input "range" at bounding box center [497, 286] width 200 height 11
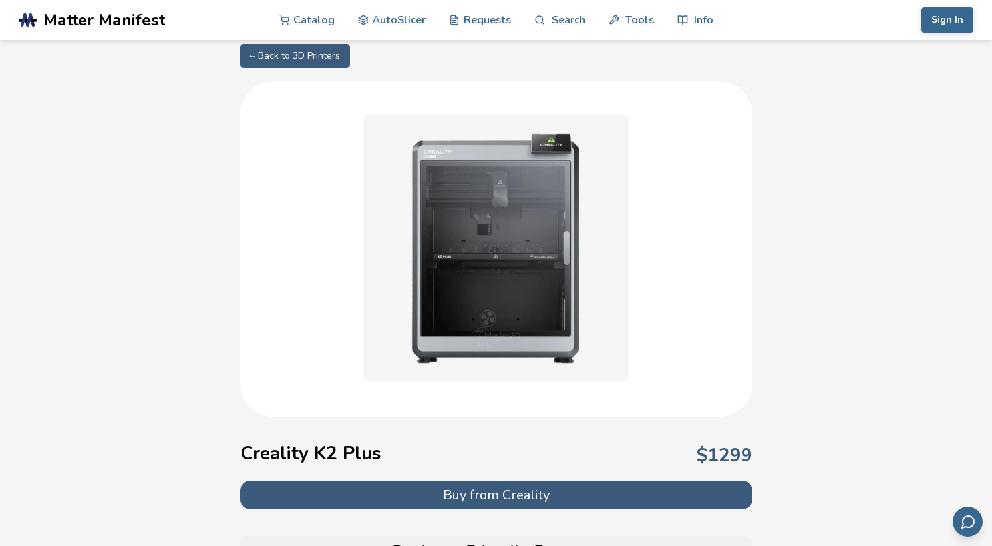
scroll to position [6, 0]
